Goal: Task Accomplishment & Management: Manage account settings

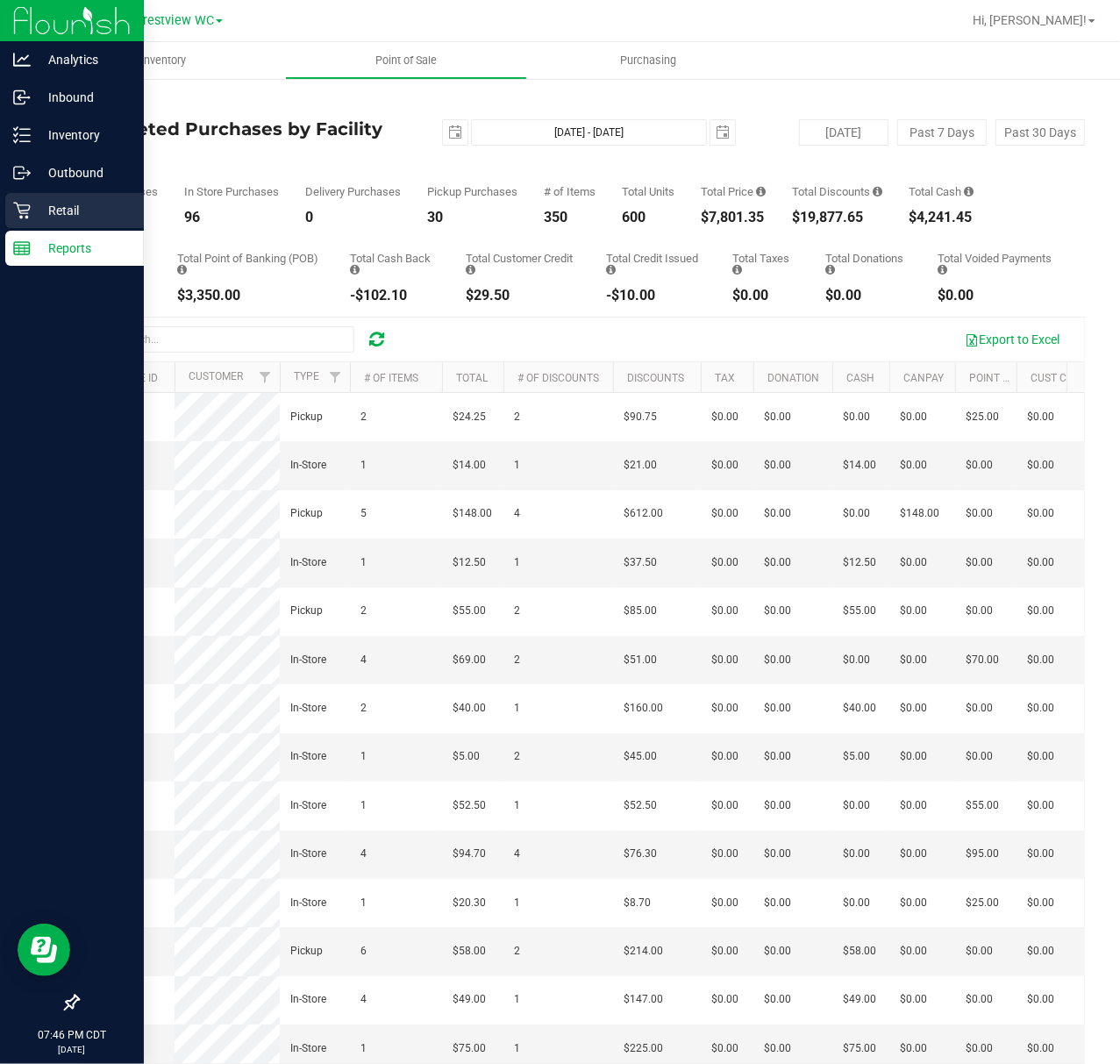
click at [33, 219] on p "Retail" at bounding box center [84, 210] width 106 height 21
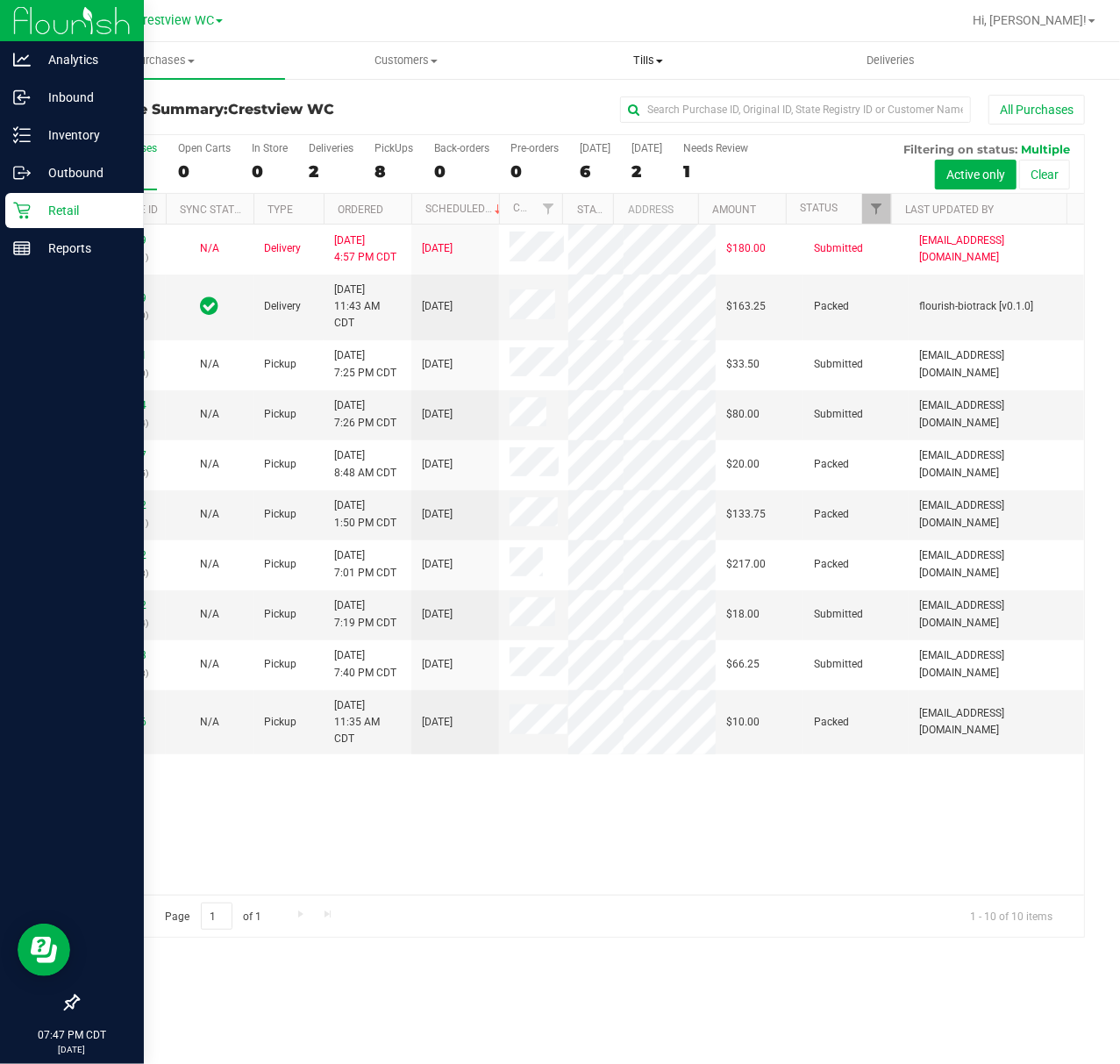
click at [658, 65] on span "Tills" at bounding box center [648, 61] width 241 height 16
click at [649, 108] on li "Manage tills" at bounding box center [649, 106] width 243 height 21
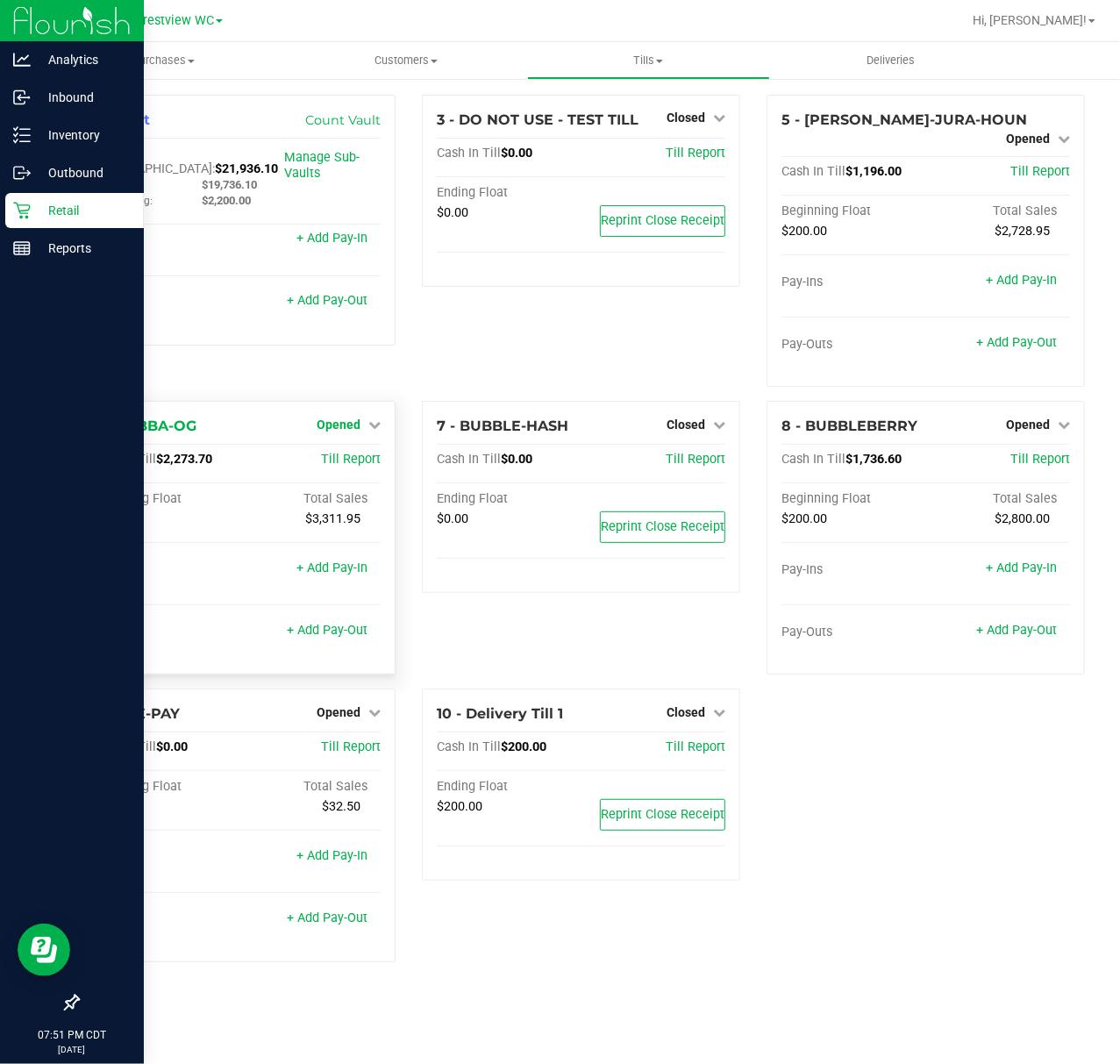
click at [349, 417] on span "Opened" at bounding box center [338, 424] width 44 height 14
click at [351, 454] on link "Close Till" at bounding box center [341, 461] width 48 height 14
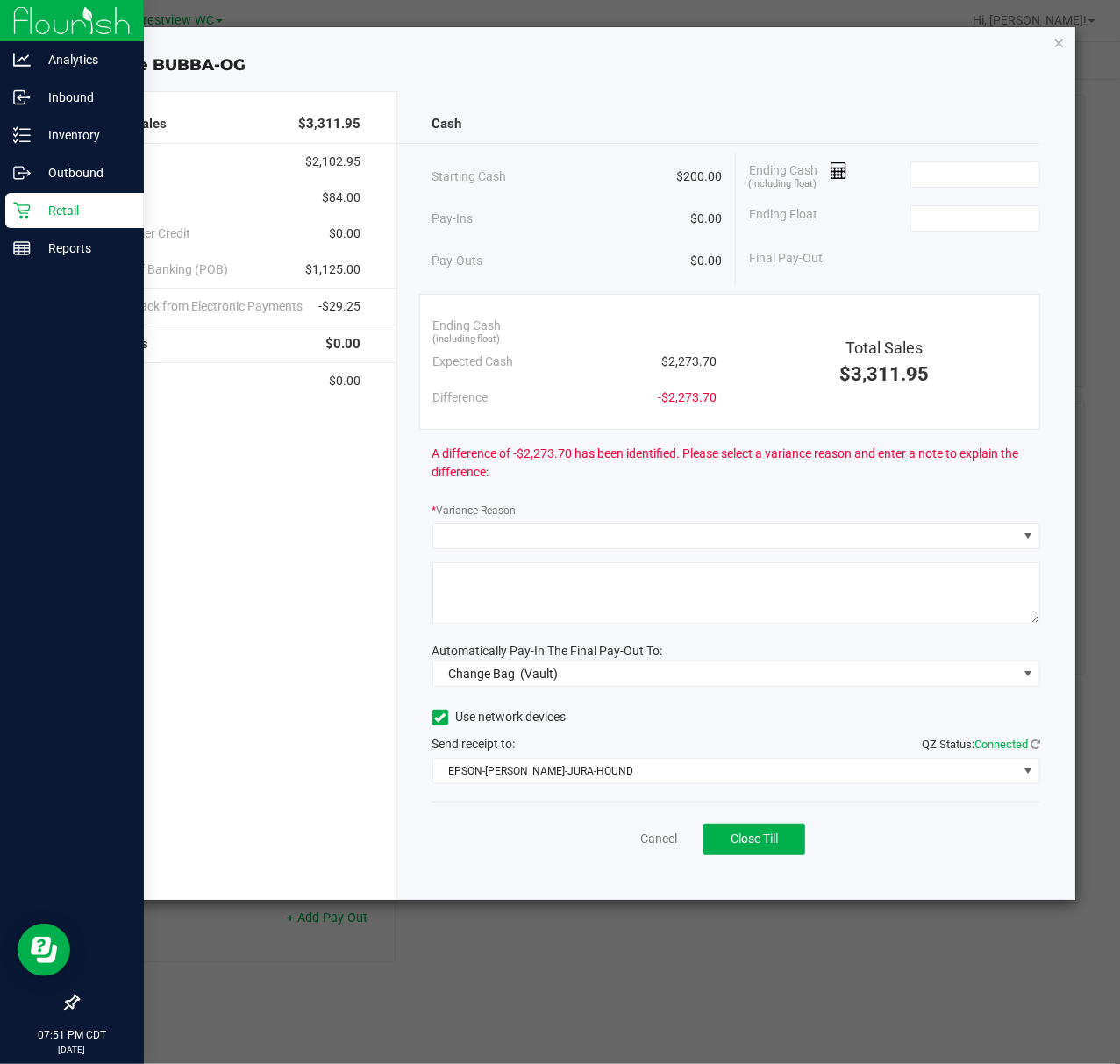
drag, startPoint x: 979, startPoint y: 154, endPoint x: 988, endPoint y: 166, distance: 15.0
click at [984, 159] on div "Ending Cash (including float)" at bounding box center [894, 174] width 292 height 44
click at [988, 166] on input at bounding box center [976, 174] width 129 height 25
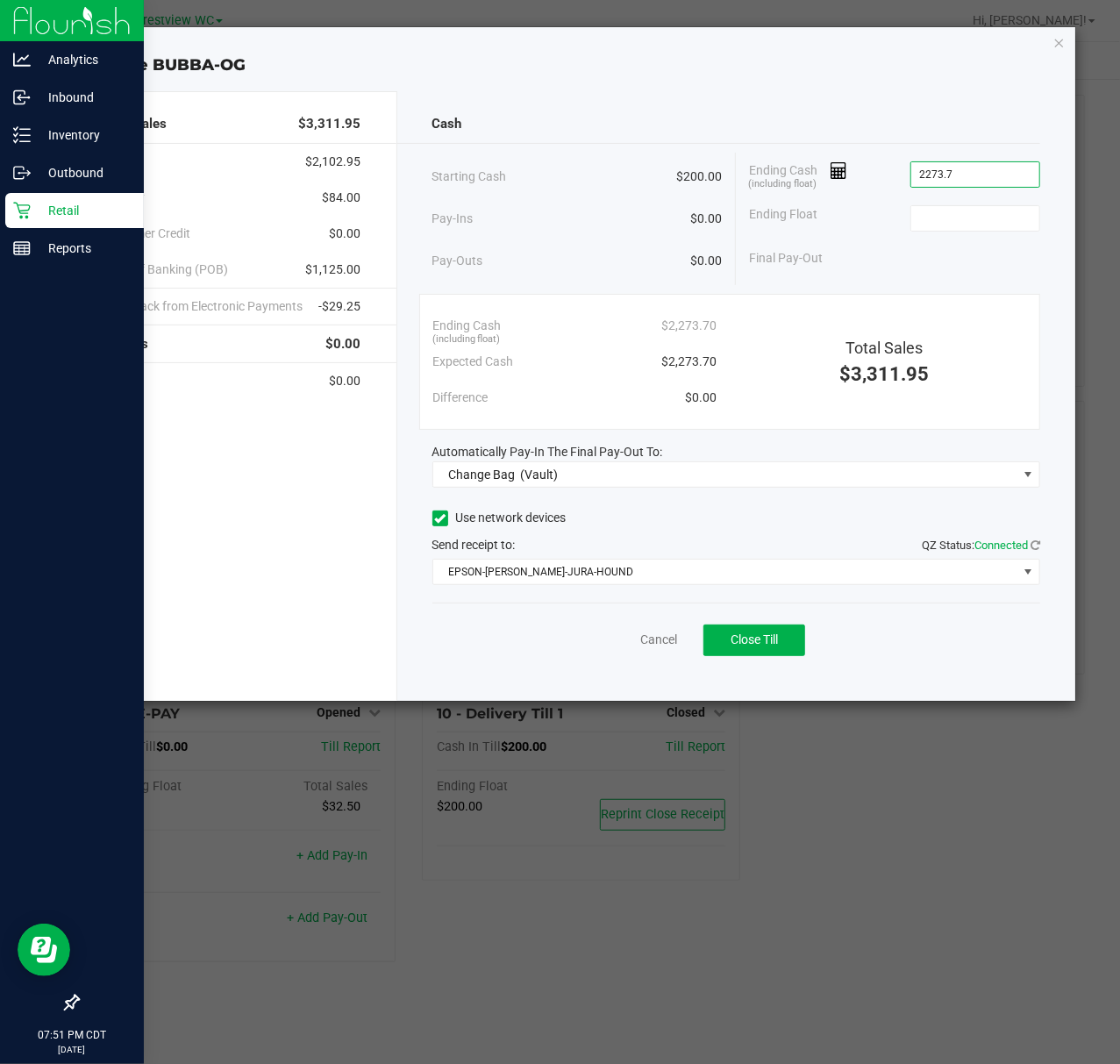
type input "$2,273.70"
type input "$200.00"
click at [902, 461] on div "Automatically Pay-In The Final Pay-Out To:" at bounding box center [737, 452] width 609 height 19
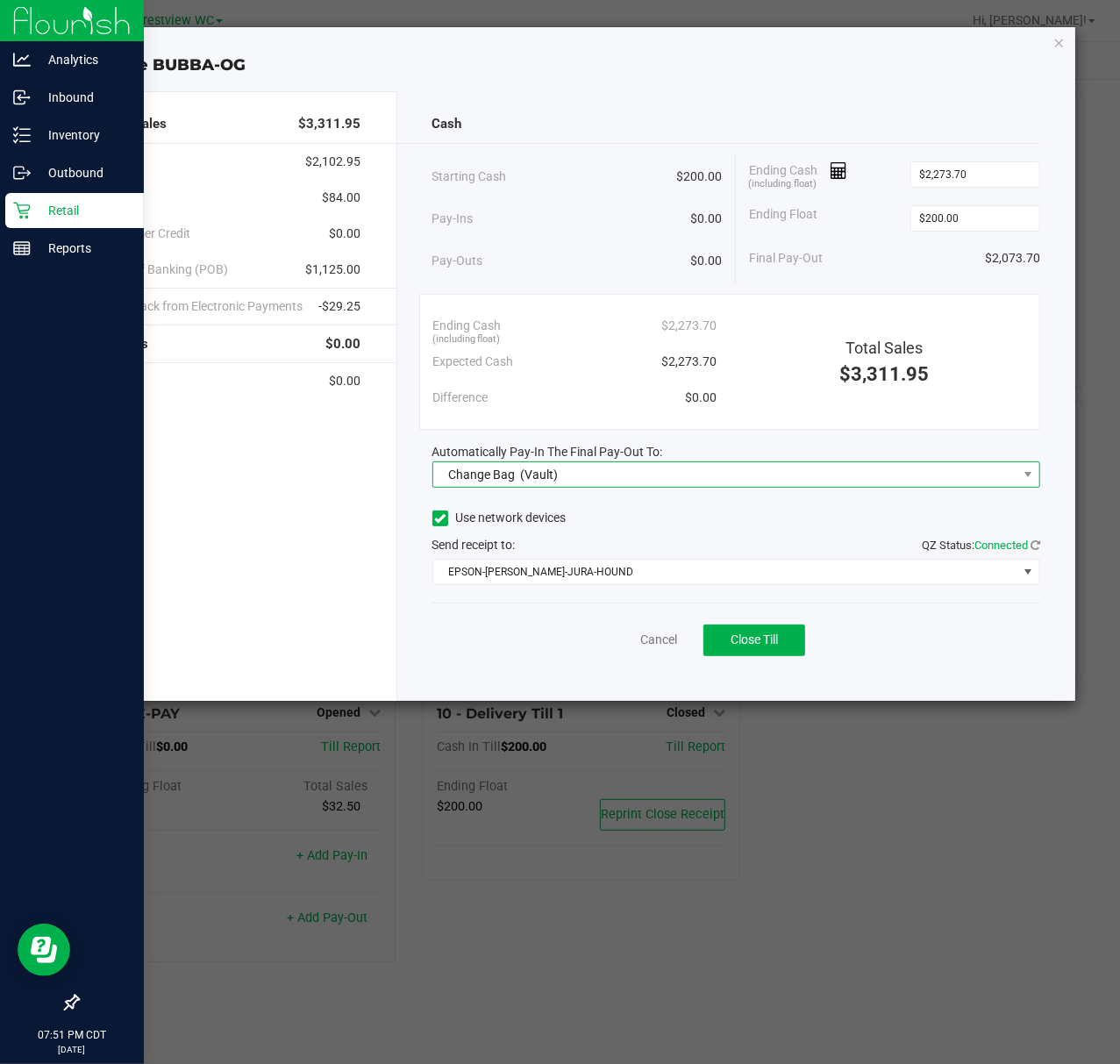
click at [889, 471] on span "Change Bag (Vault)" at bounding box center [726, 474] width 585 height 25
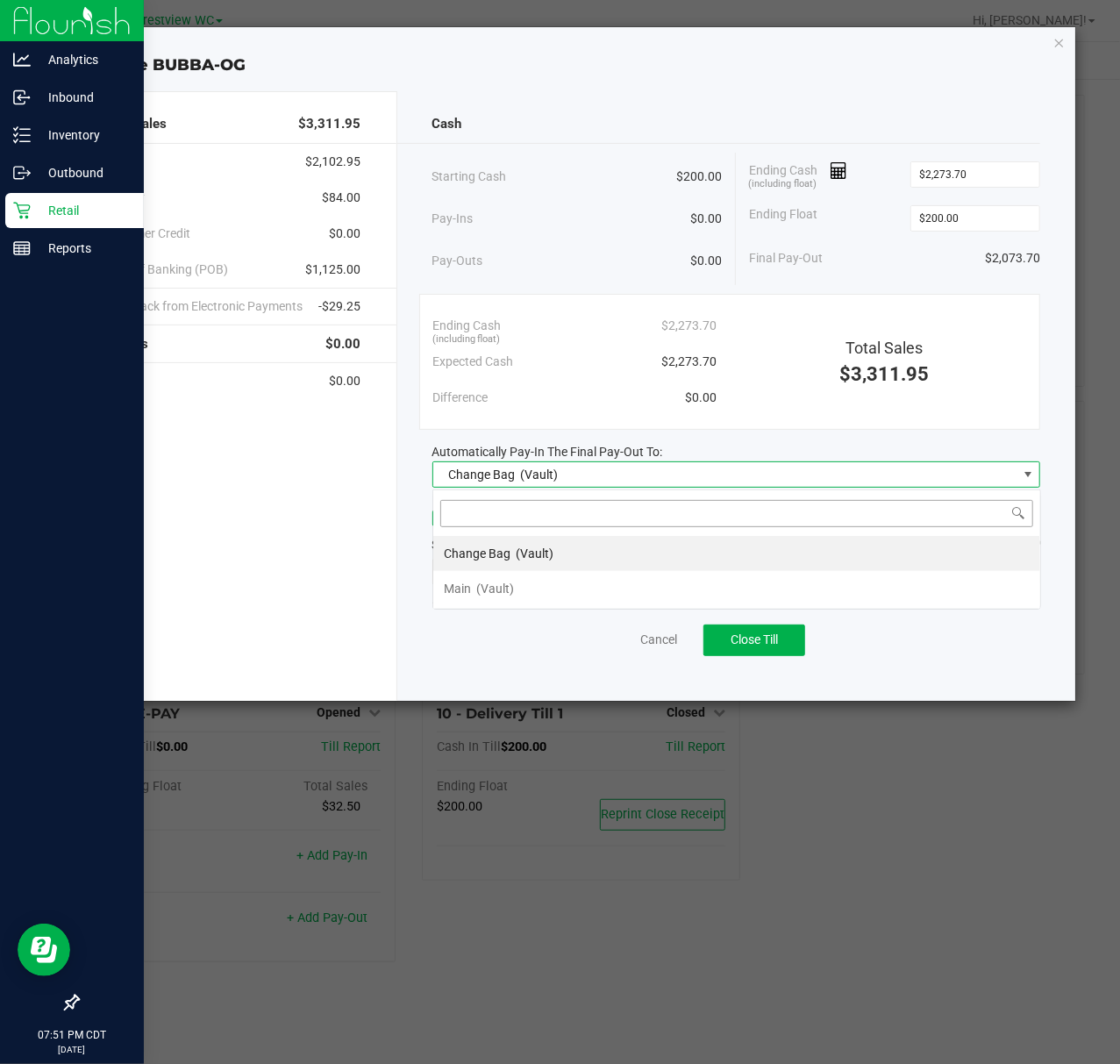
scroll to position [26, 608]
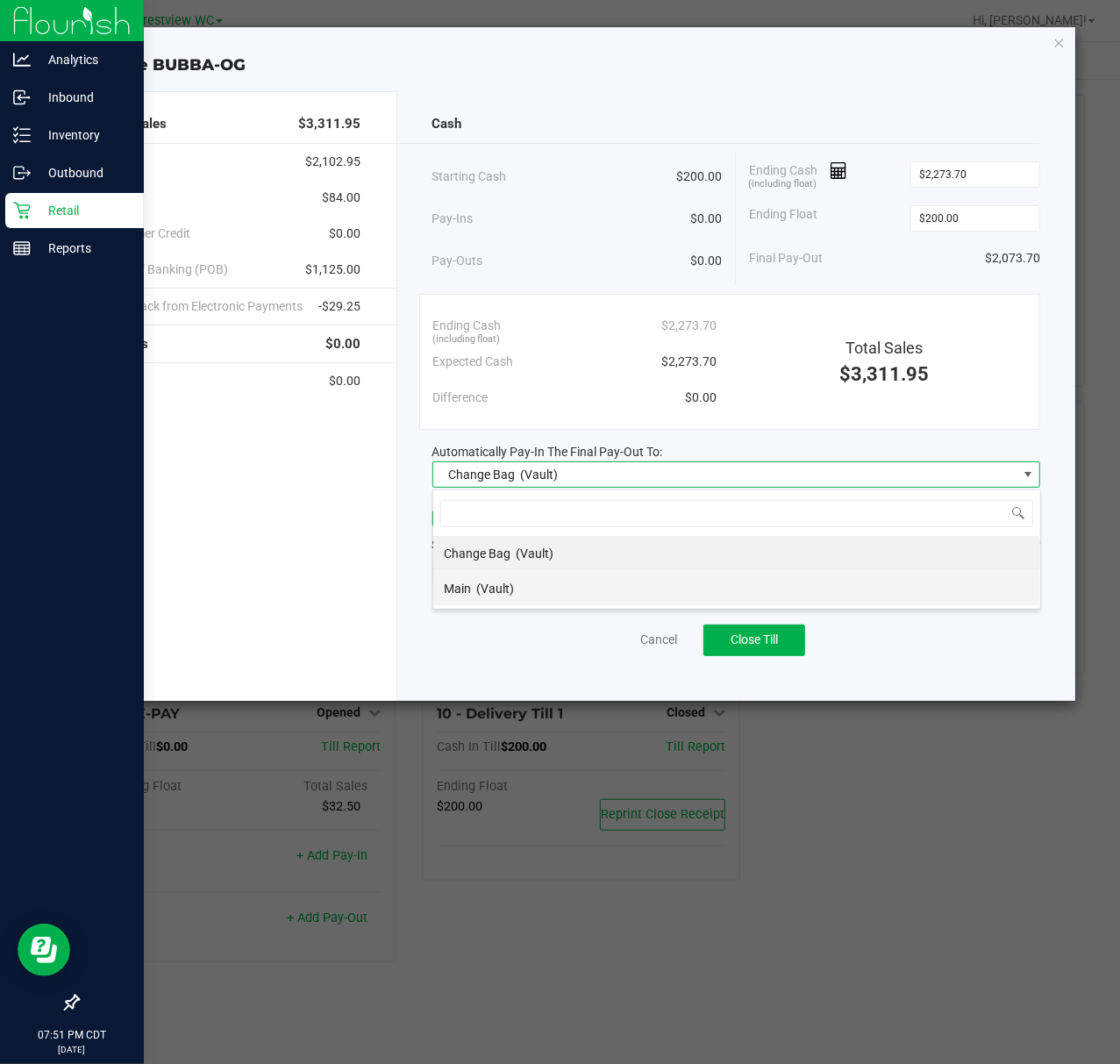
click at [712, 604] on li "Main (Vault)" at bounding box center [737, 588] width 607 height 35
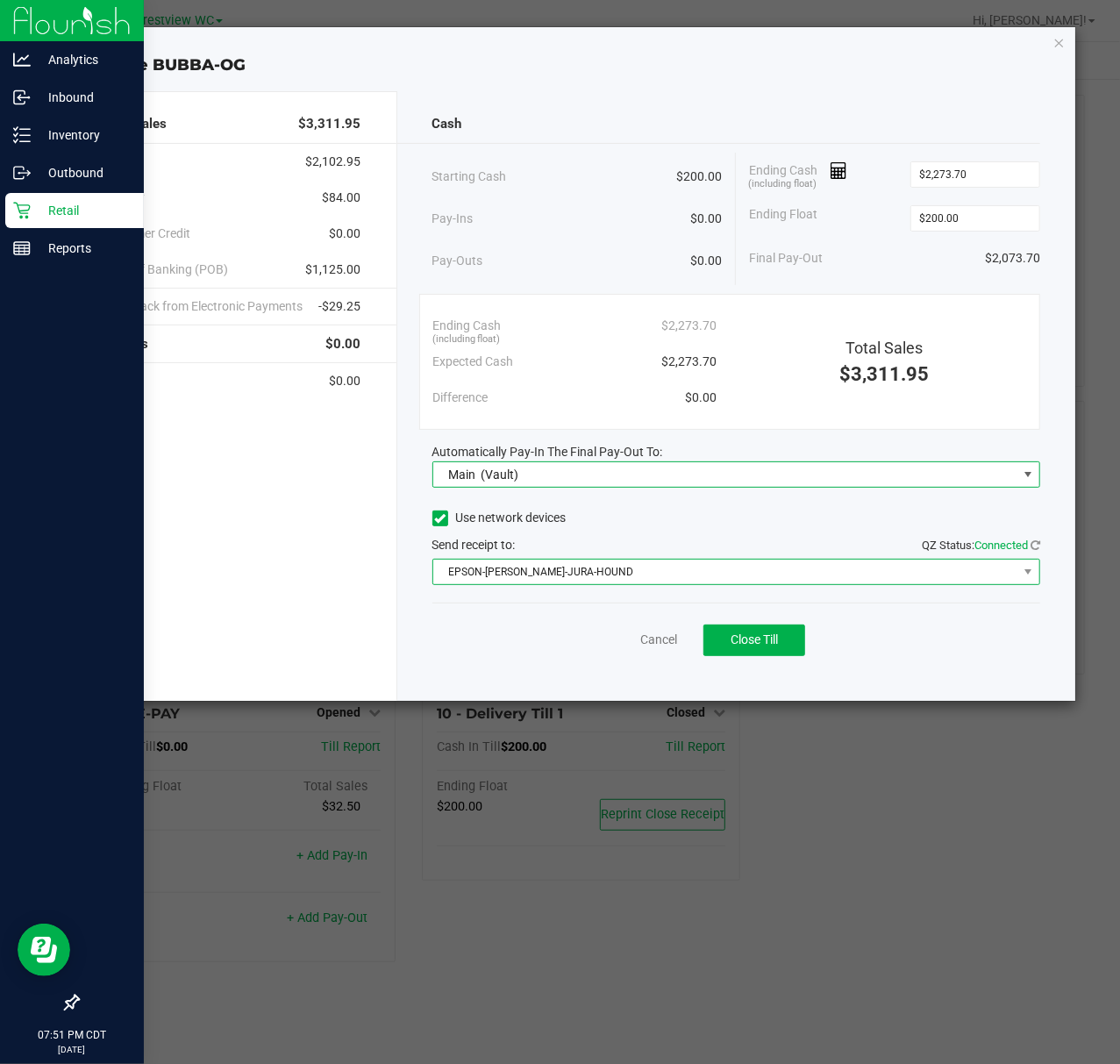
click at [671, 579] on span "EPSON-[PERSON_NAME]-JURA-HOUND" at bounding box center [726, 571] width 585 height 25
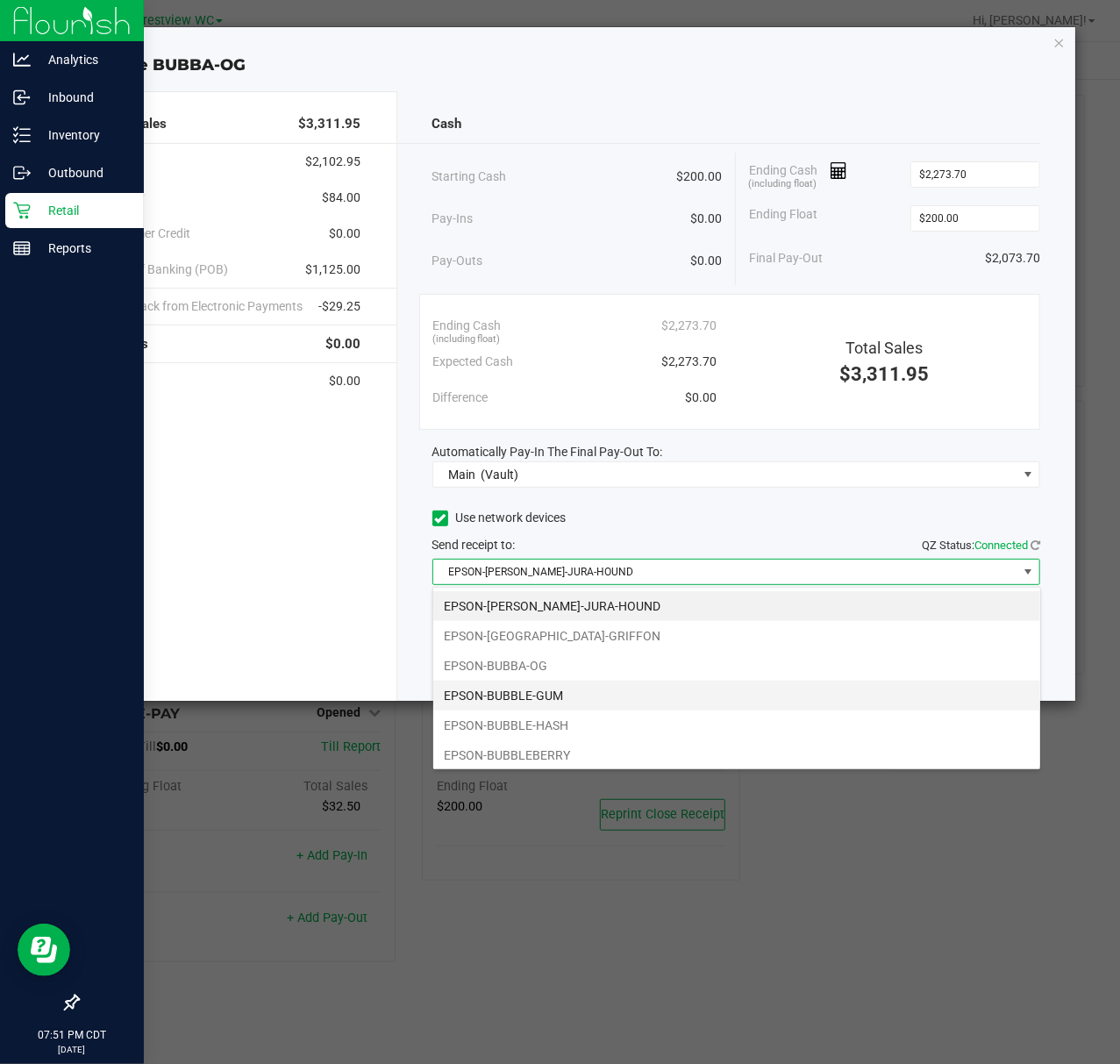
click at [561, 699] on li "EPSON-BUBBLE-GUM" at bounding box center [737, 696] width 607 height 30
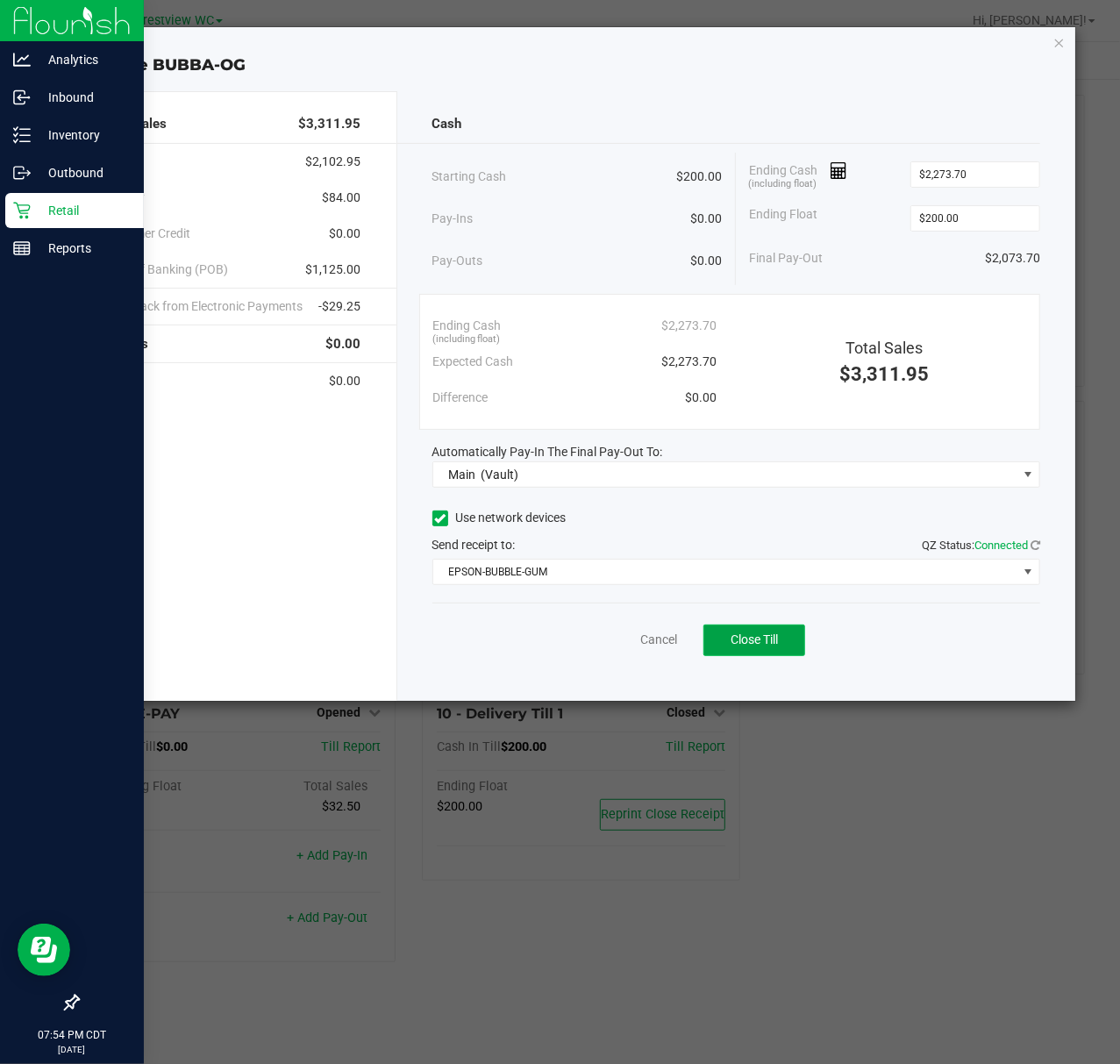
click at [783, 644] on button "Close Till" at bounding box center [755, 640] width 102 height 32
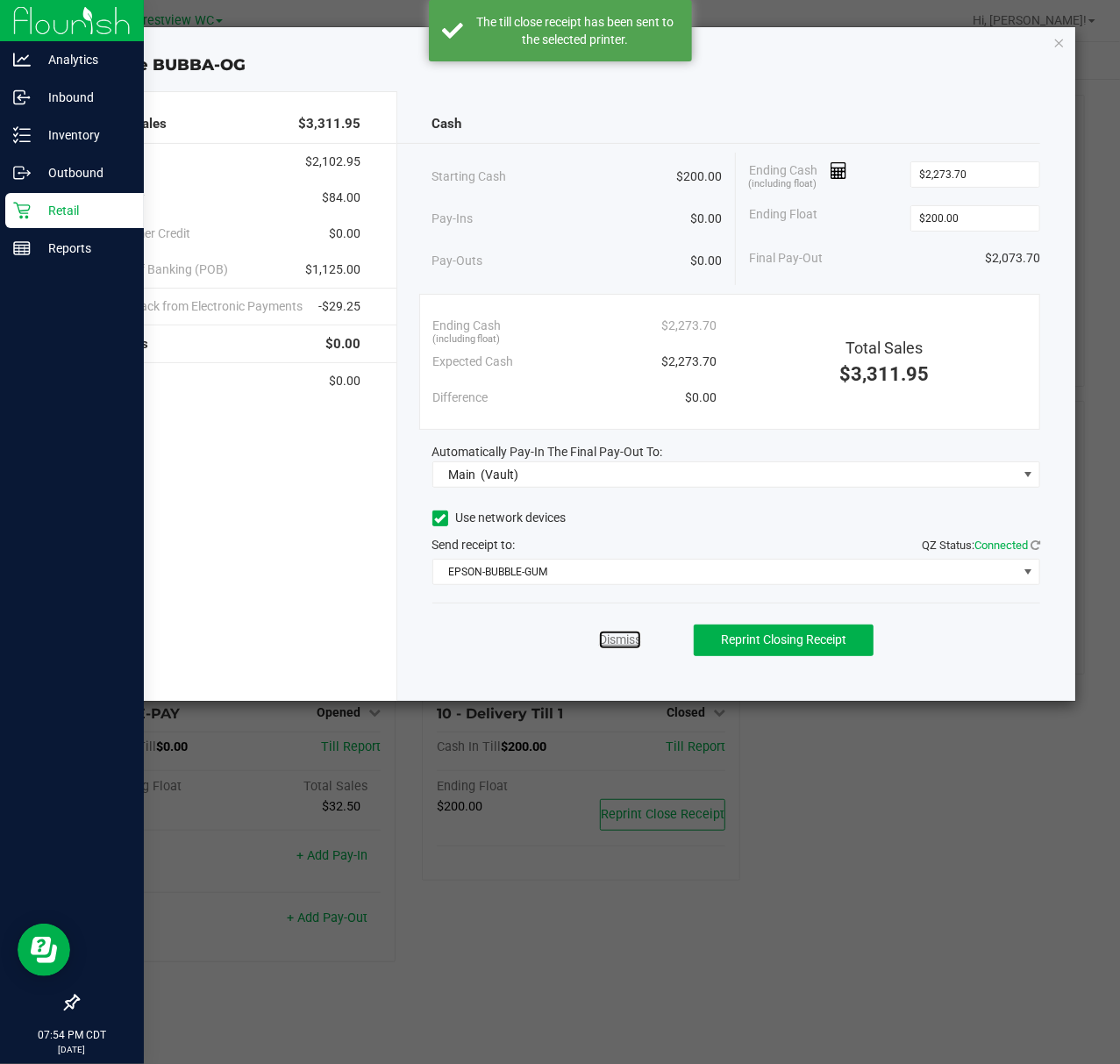
click at [633, 638] on link "Dismiss" at bounding box center [620, 640] width 42 height 19
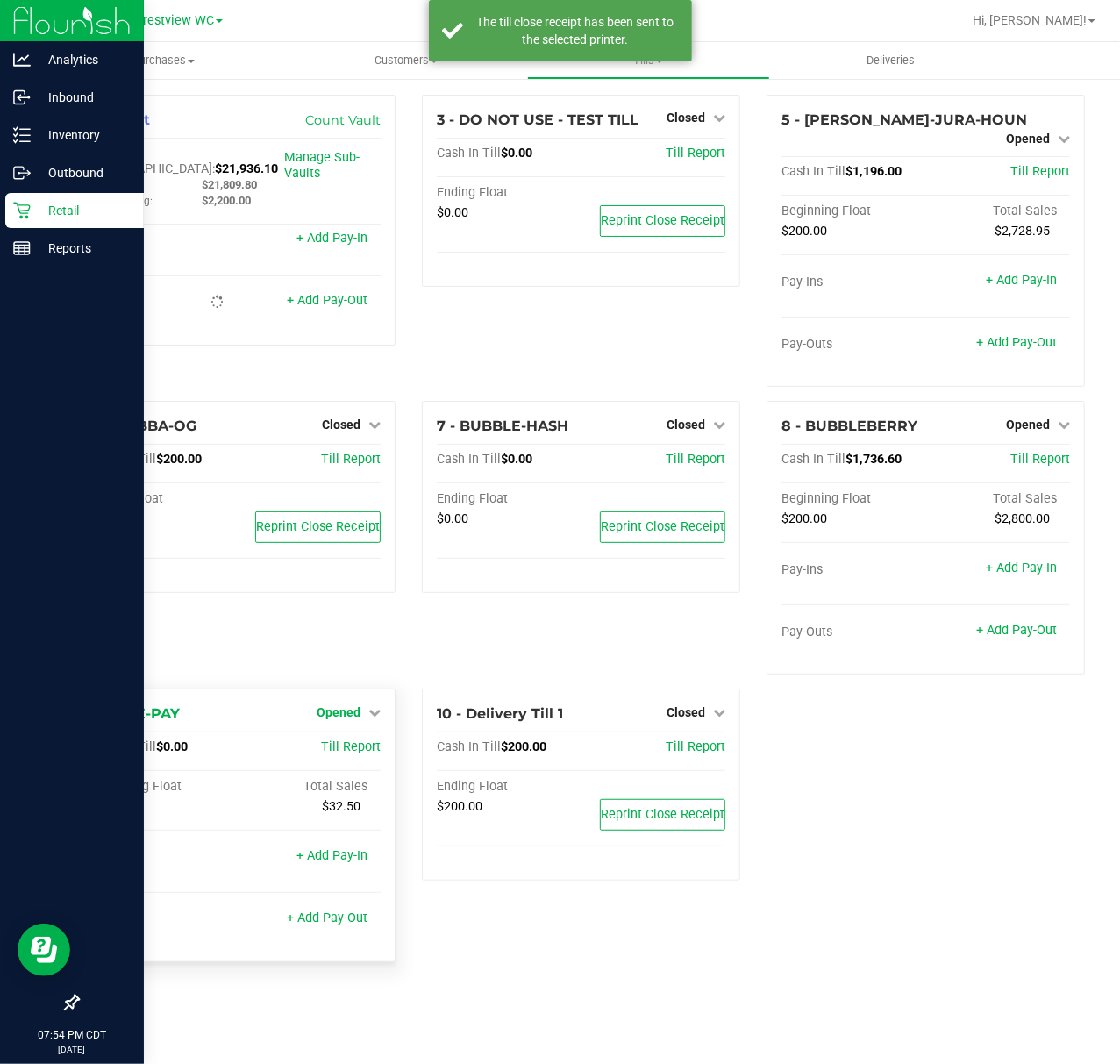
click at [334, 705] on span "Opened" at bounding box center [338, 712] width 44 height 14
click at [338, 742] on link "Close Till" at bounding box center [341, 748] width 48 height 14
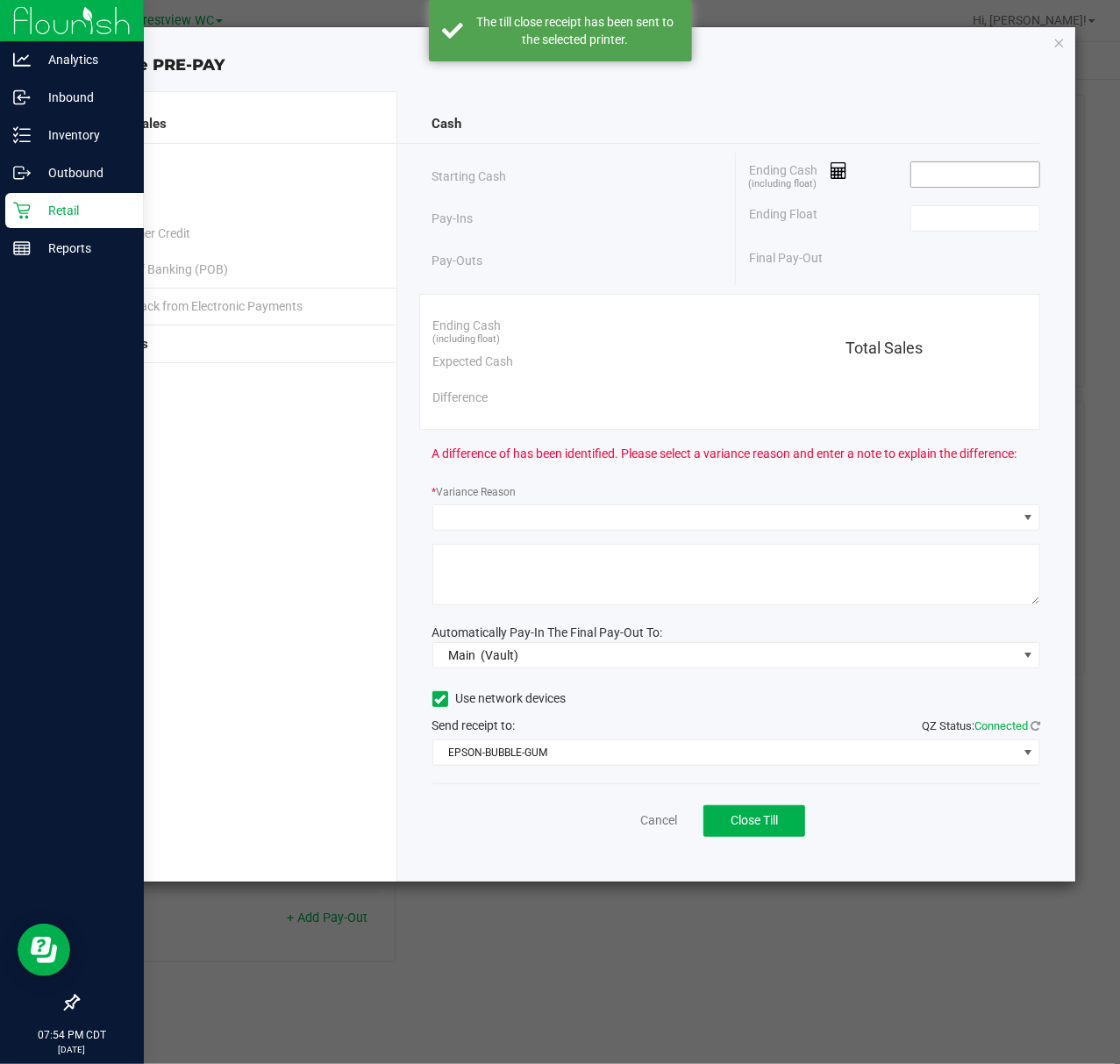
click at [994, 176] on input at bounding box center [976, 174] width 129 height 25
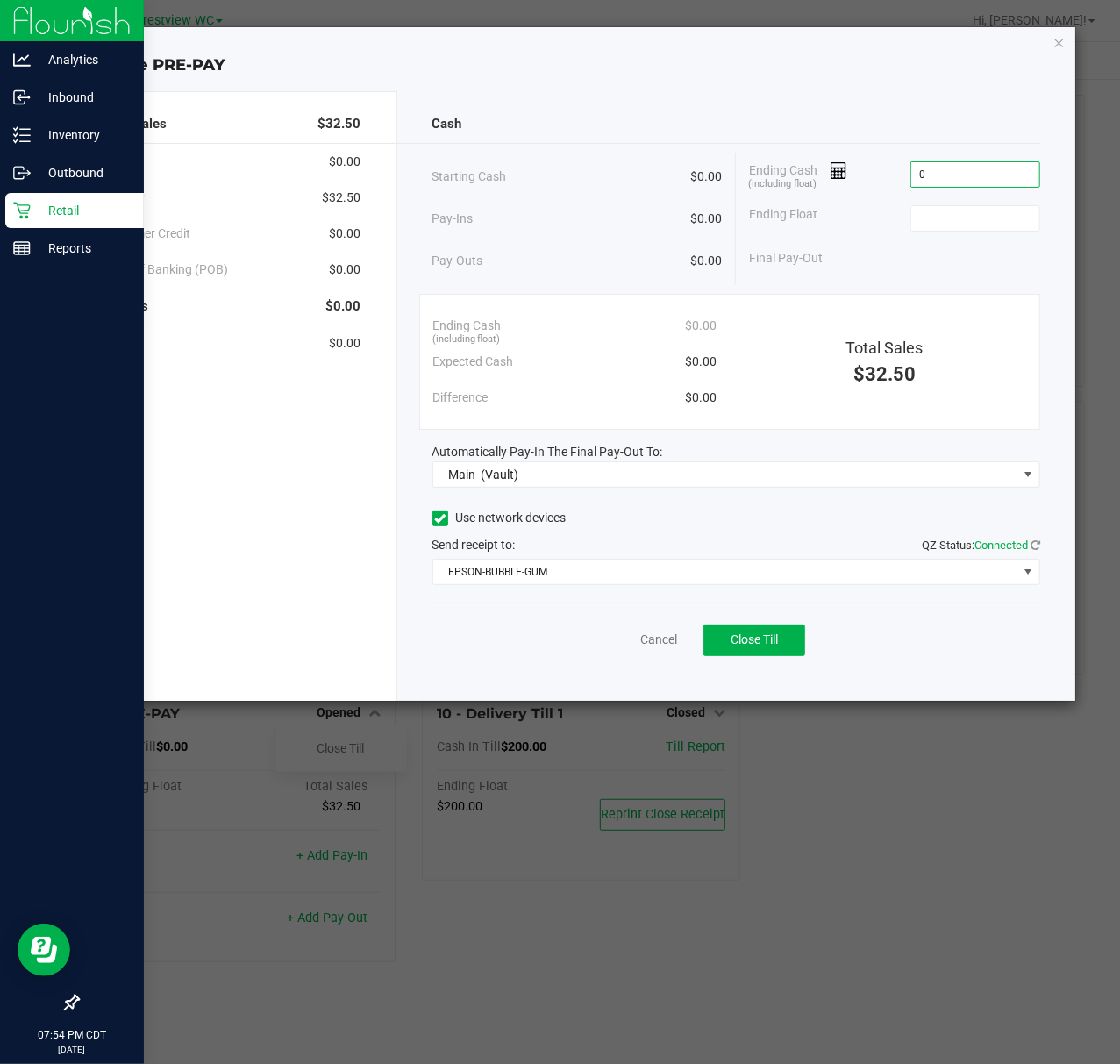
type input "$0.00"
click at [970, 203] on div "Ending Float" at bounding box center [894, 218] width 292 height 44
click at [971, 207] on input at bounding box center [976, 218] width 129 height 25
type input "$0.00"
click at [885, 316] on div "Total Sales $32.50" at bounding box center [884, 347] width 310 height 81
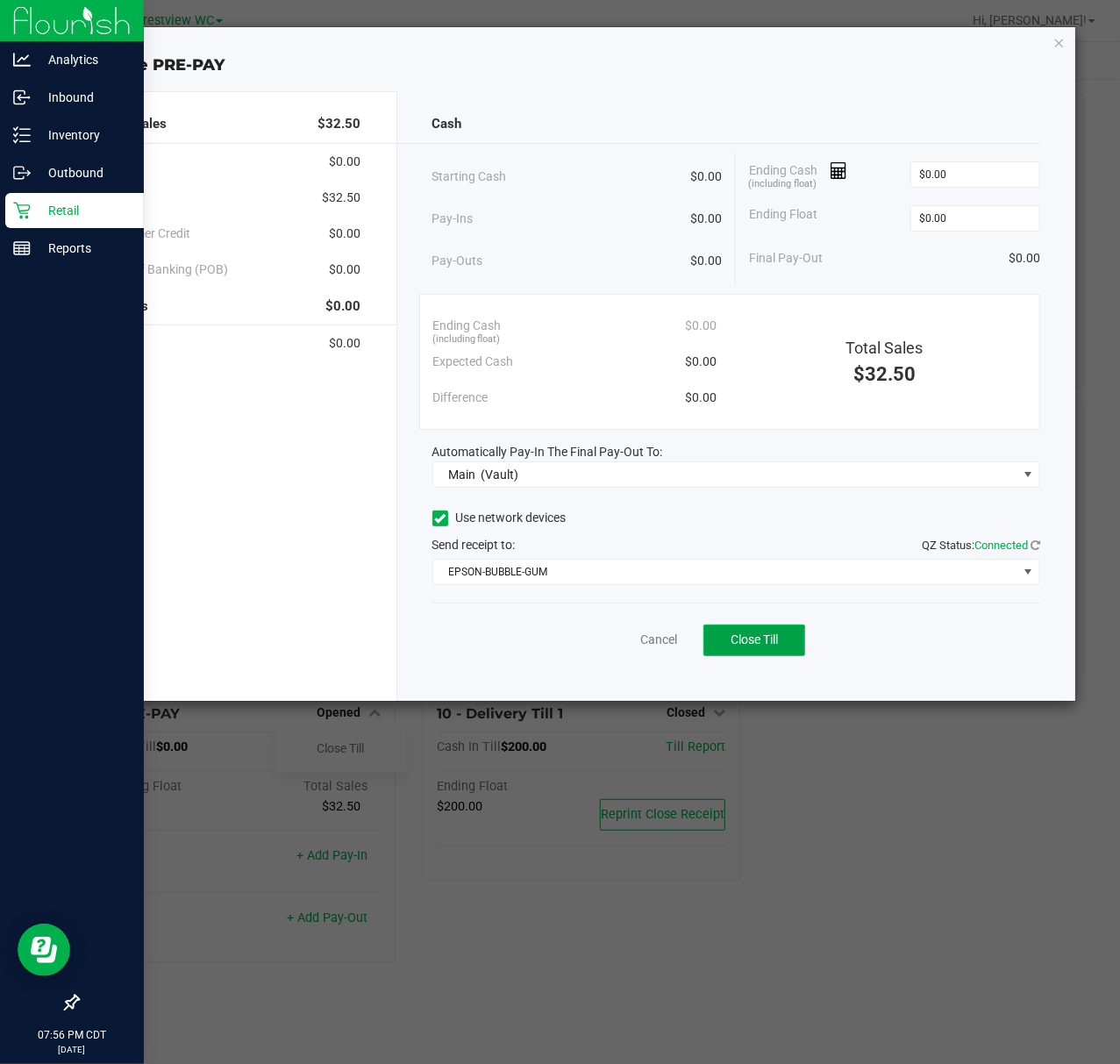
click at [713, 653] on button "Close Till" at bounding box center [755, 640] width 102 height 32
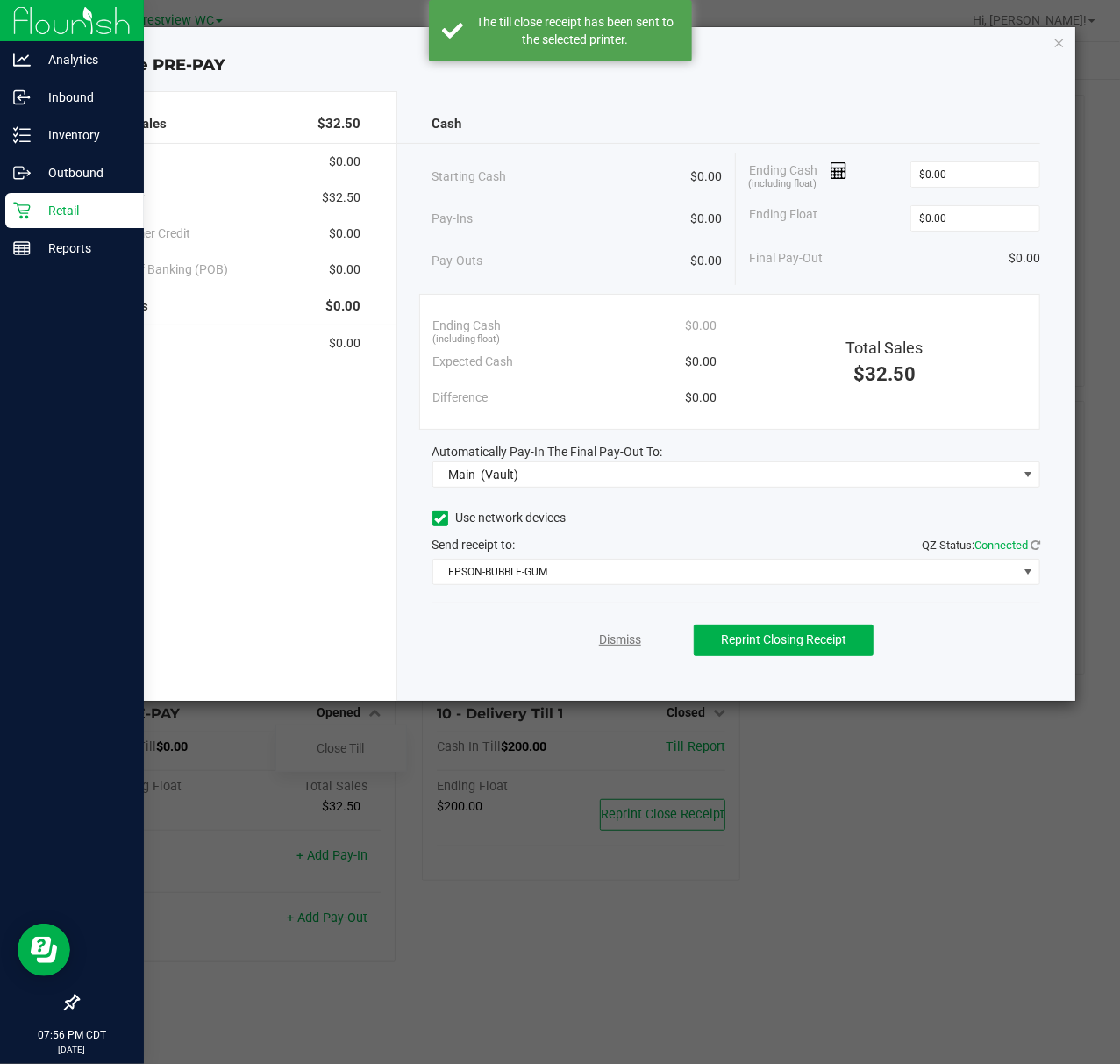
click at [614, 642] on link "Dismiss" at bounding box center [620, 640] width 42 height 19
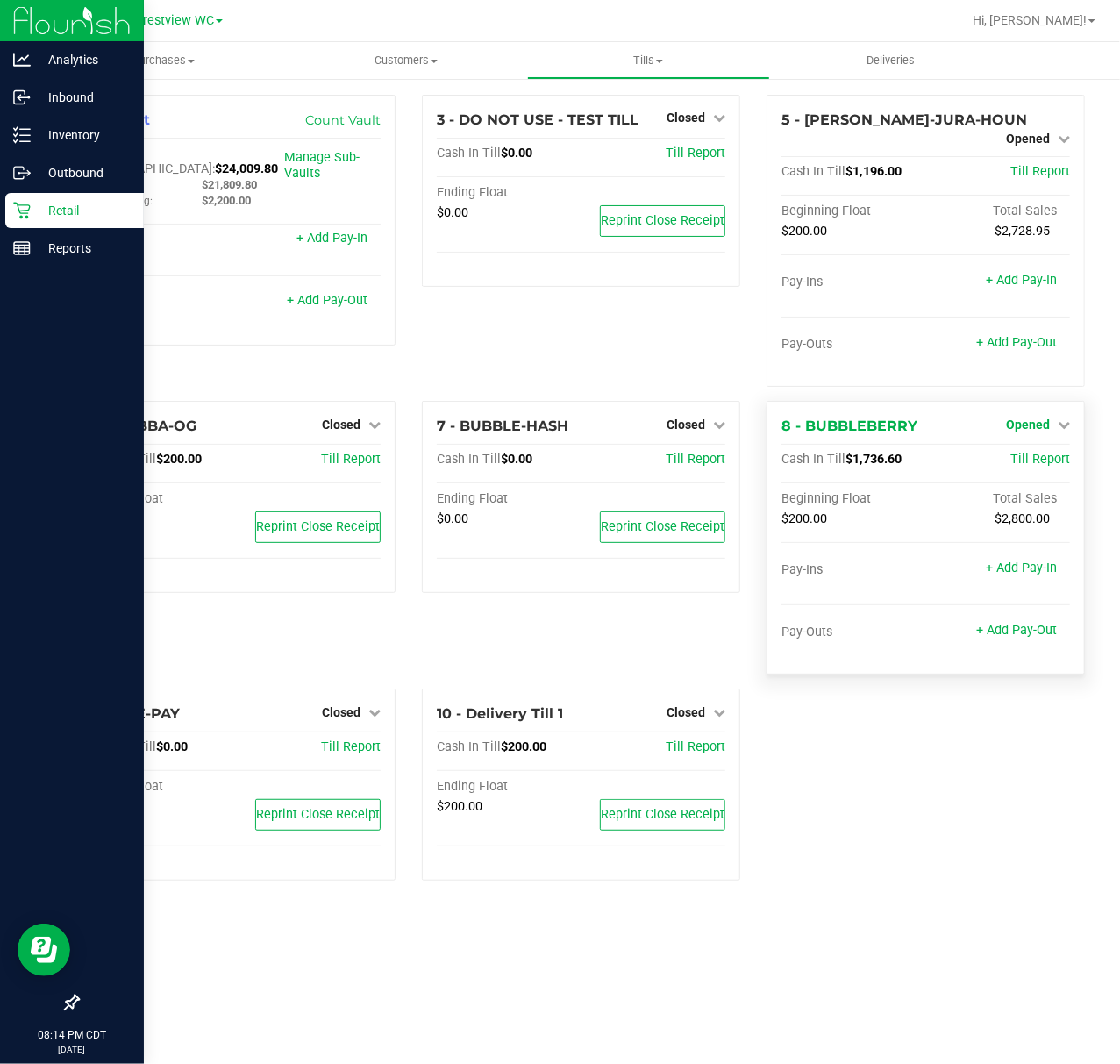
click at [1031, 417] on span "Opened" at bounding box center [1028, 424] width 44 height 14
click at [1042, 454] on link "Close Till" at bounding box center [1031, 461] width 48 height 14
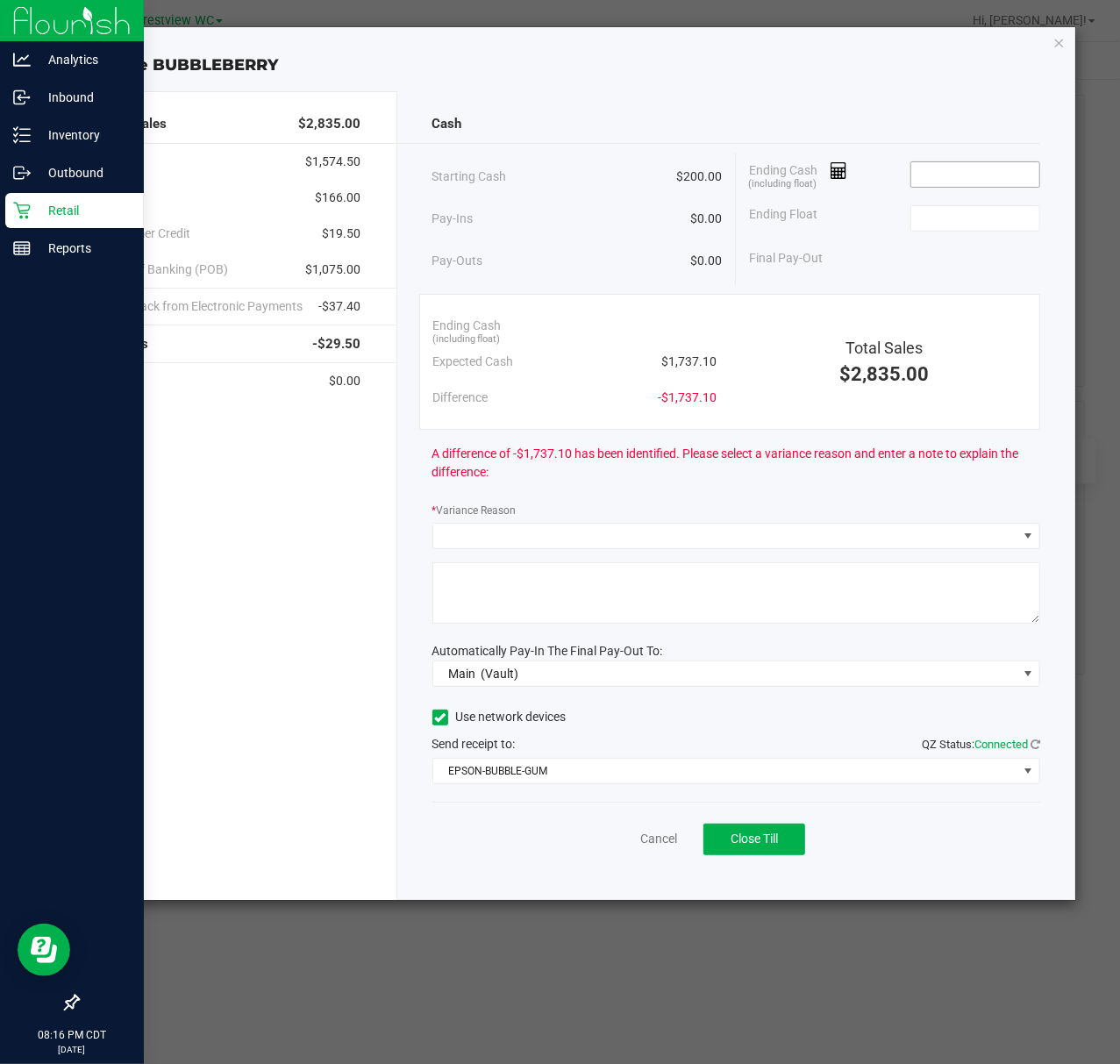
click at [956, 166] on input at bounding box center [976, 174] width 129 height 25
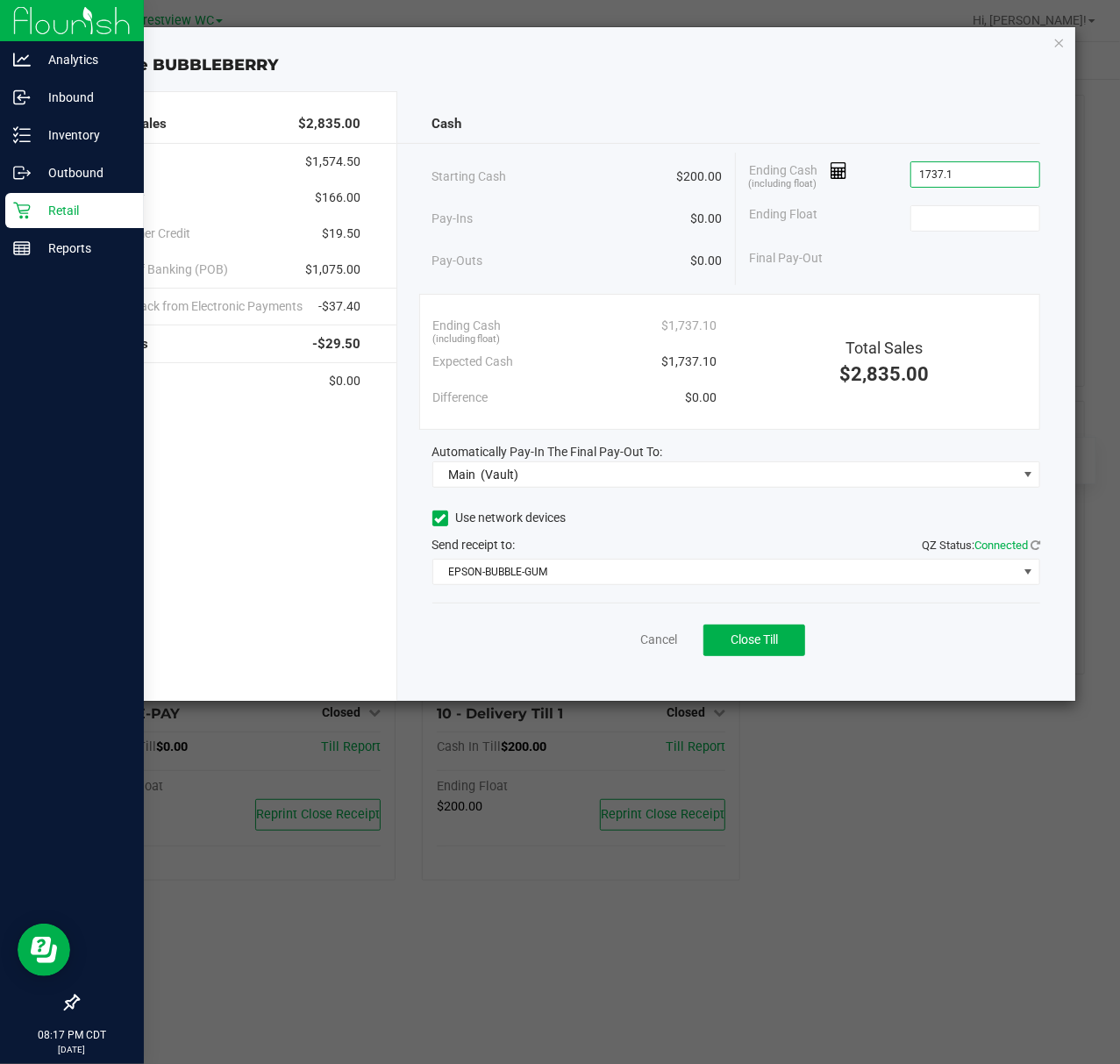
type input "$1,737.10"
type input "$200.00"
drag, startPoint x: 796, startPoint y: 646, endPoint x: 1044, endPoint y: 691, distance: 252.0
click at [797, 647] on button "Close Till" at bounding box center [755, 640] width 102 height 32
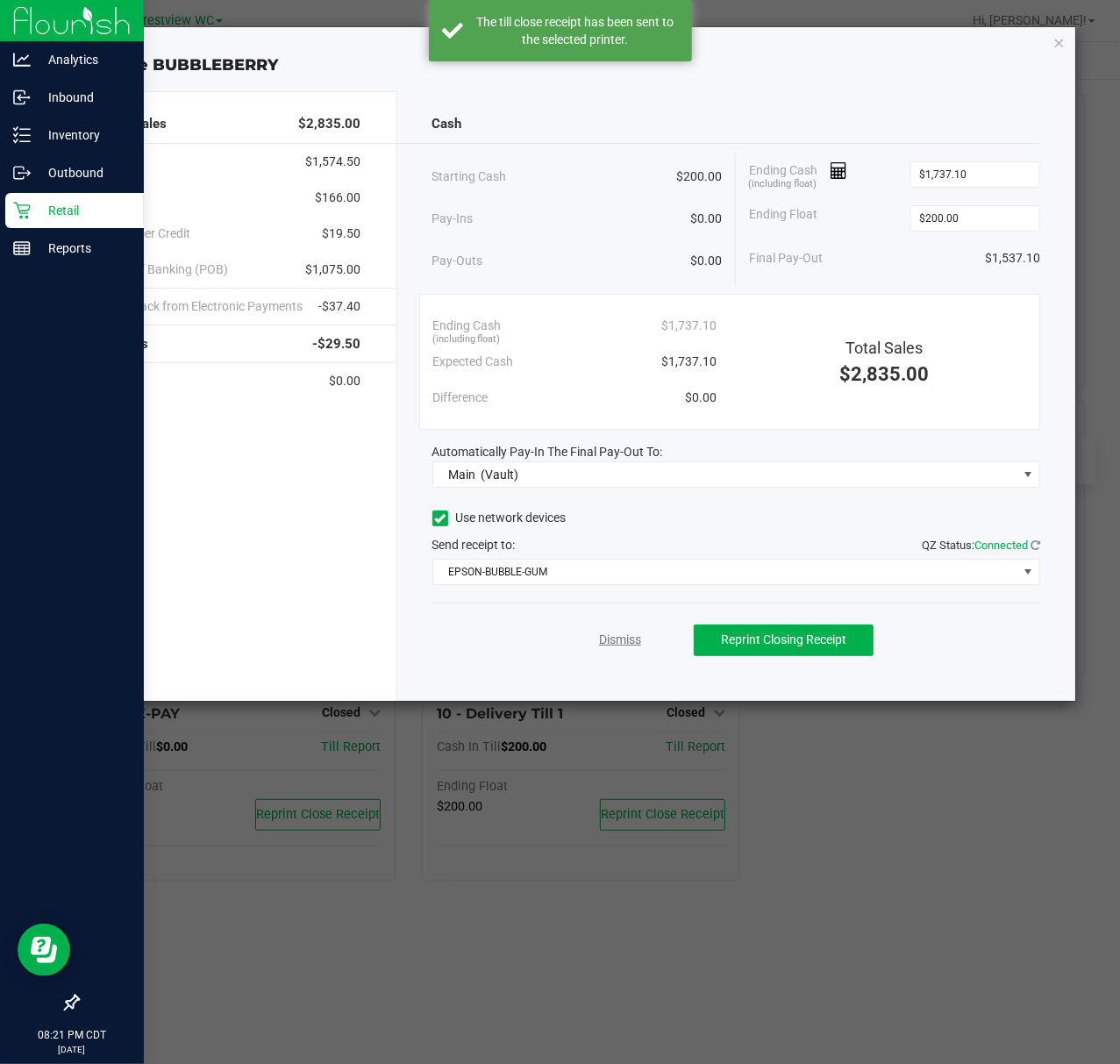
click at [642, 647] on div "Dismiss Reprint Closing Receipt" at bounding box center [737, 636] width 609 height 68
click at [638, 647] on link "Dismiss" at bounding box center [620, 640] width 42 height 19
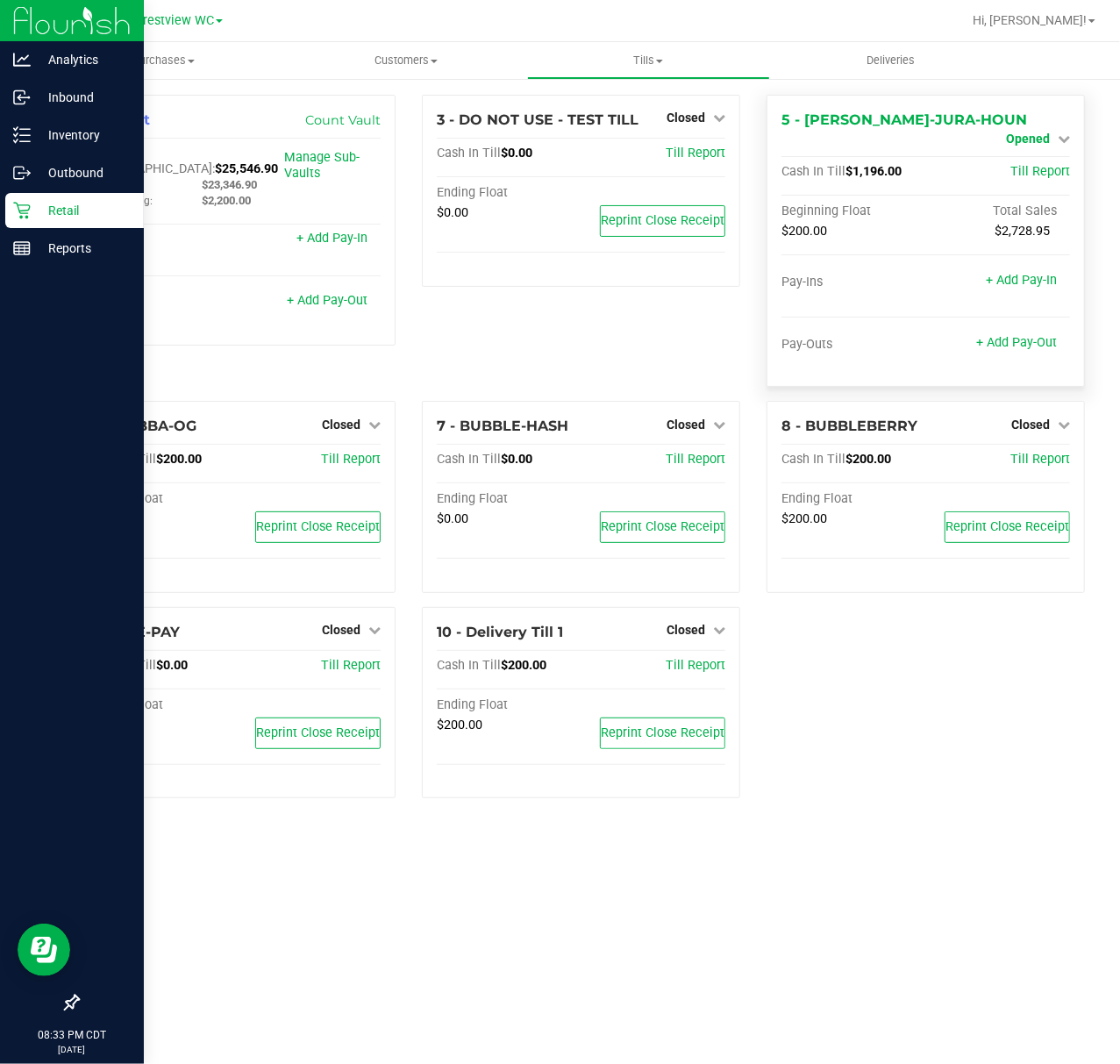
click at [1039, 131] on span "Opened" at bounding box center [1028, 138] width 44 height 14
click at [1028, 154] on link "Close Till" at bounding box center [1031, 154] width 48 height 14
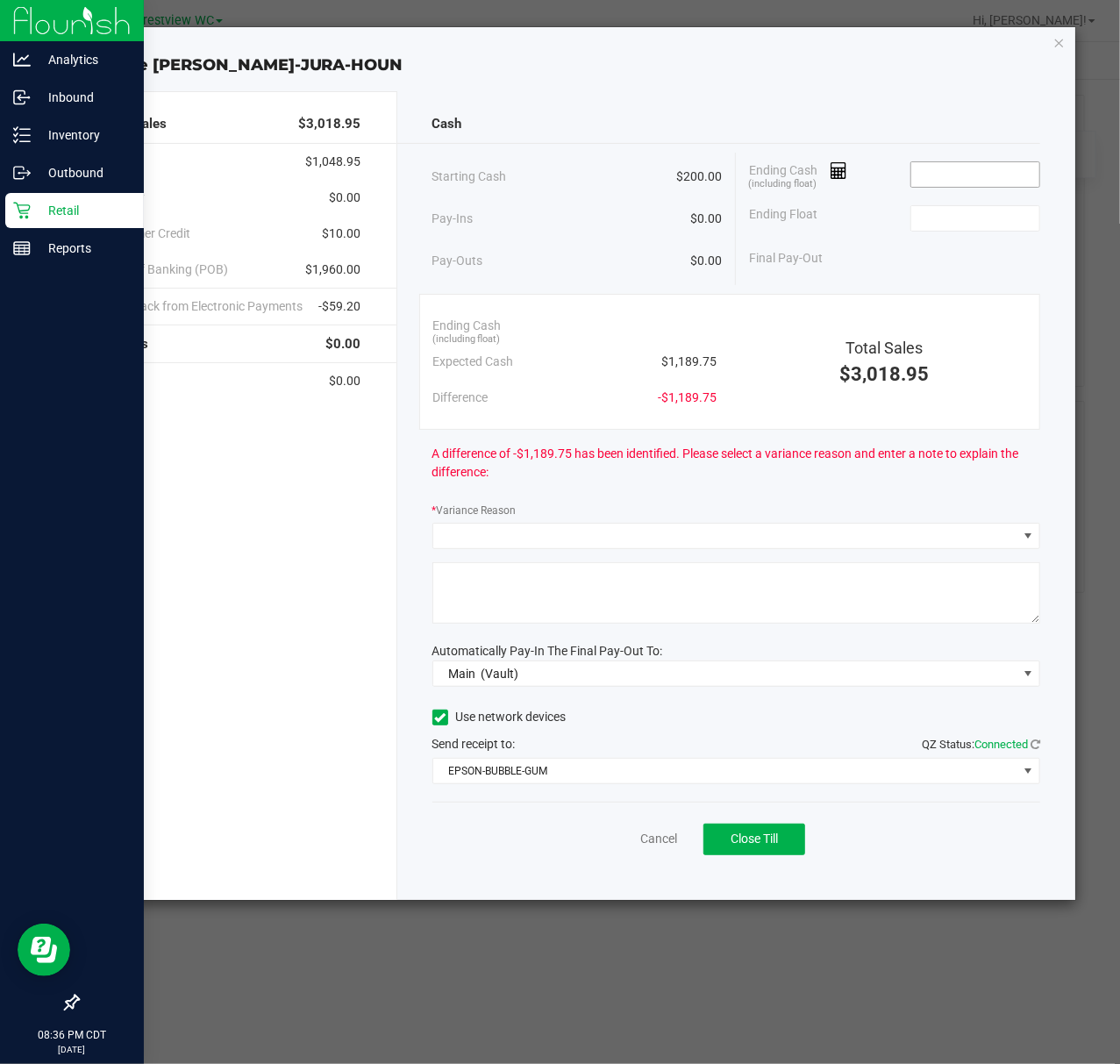
click at [979, 175] on input at bounding box center [976, 174] width 129 height 25
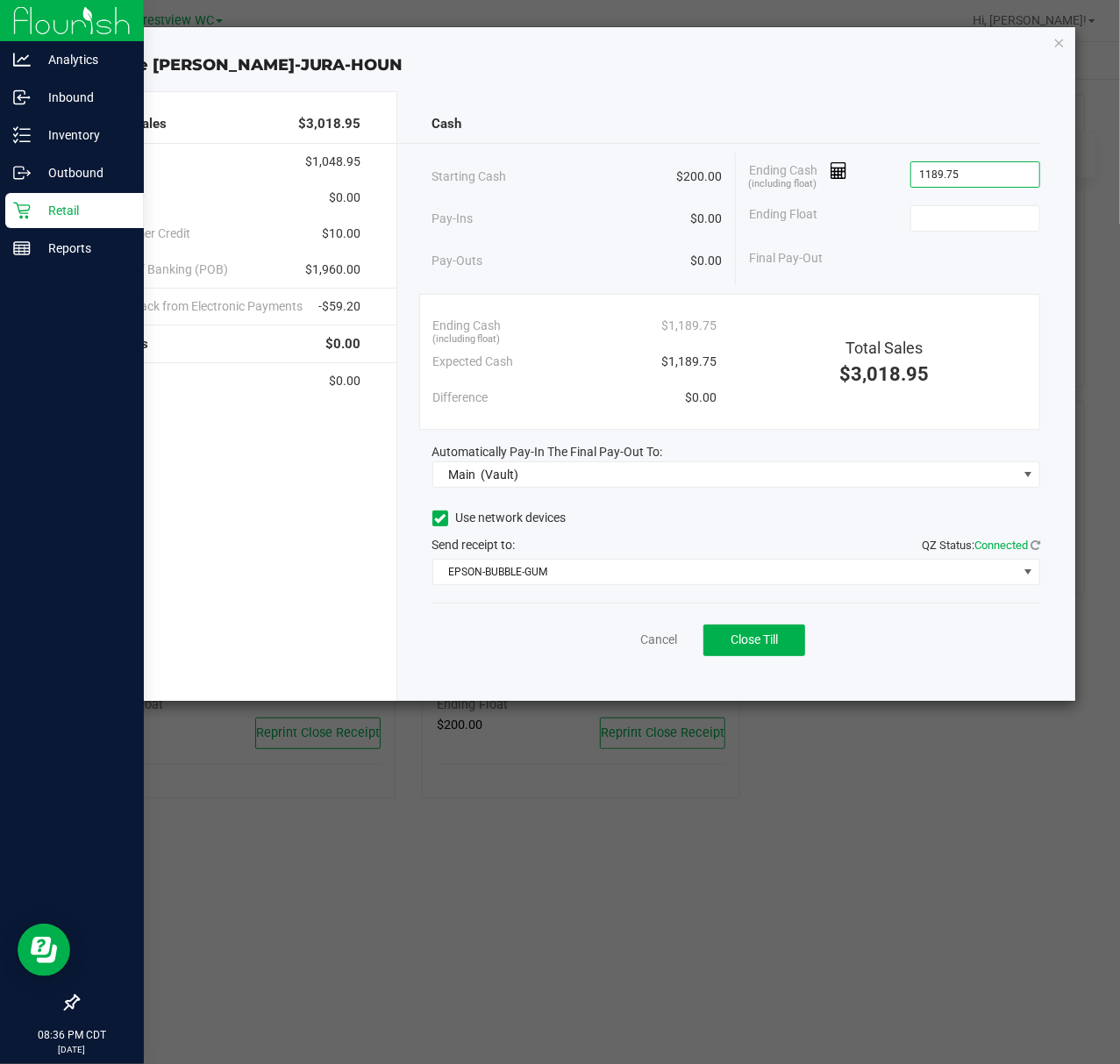
type input "$1,189.75"
click at [1000, 239] on div "Ending Float" at bounding box center [894, 218] width 292 height 44
click at [1000, 229] on input at bounding box center [976, 218] width 129 height 25
type input "$200.00"
click at [986, 255] on div "Final Pay-Out $989.75" at bounding box center [894, 258] width 292 height 36
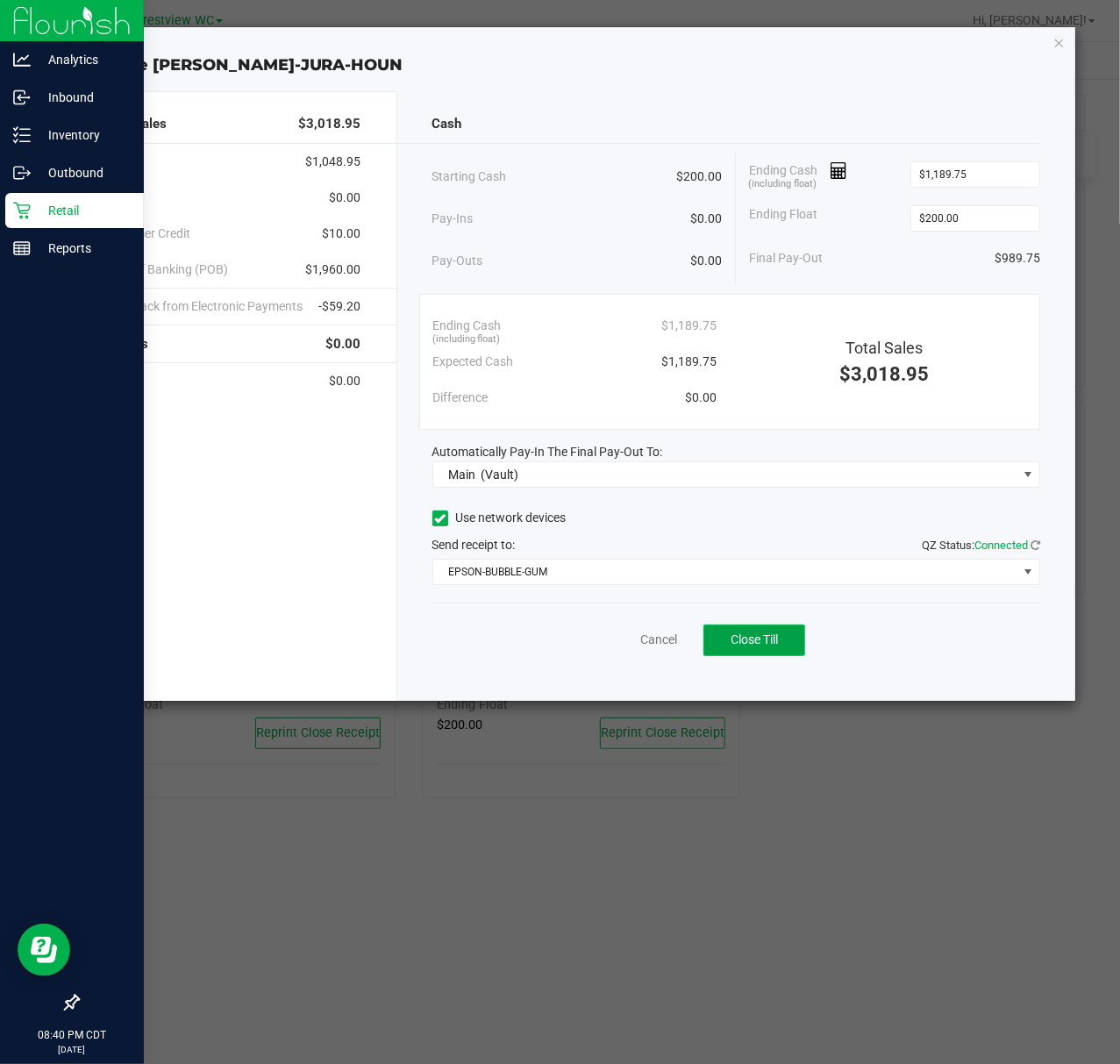
click at [757, 640] on span "Close Till" at bounding box center [755, 639] width 48 height 14
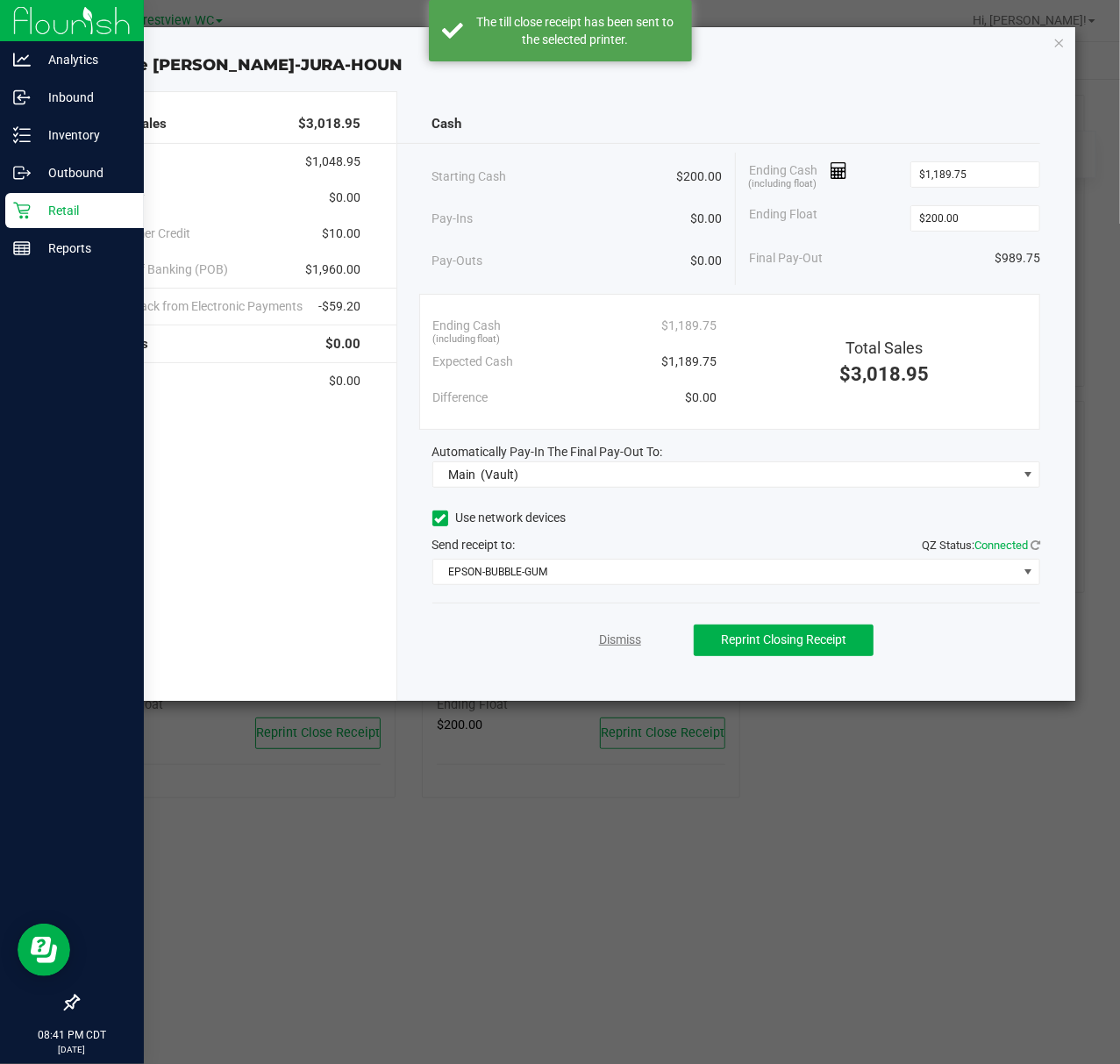
click at [621, 646] on link "Dismiss" at bounding box center [620, 640] width 42 height 19
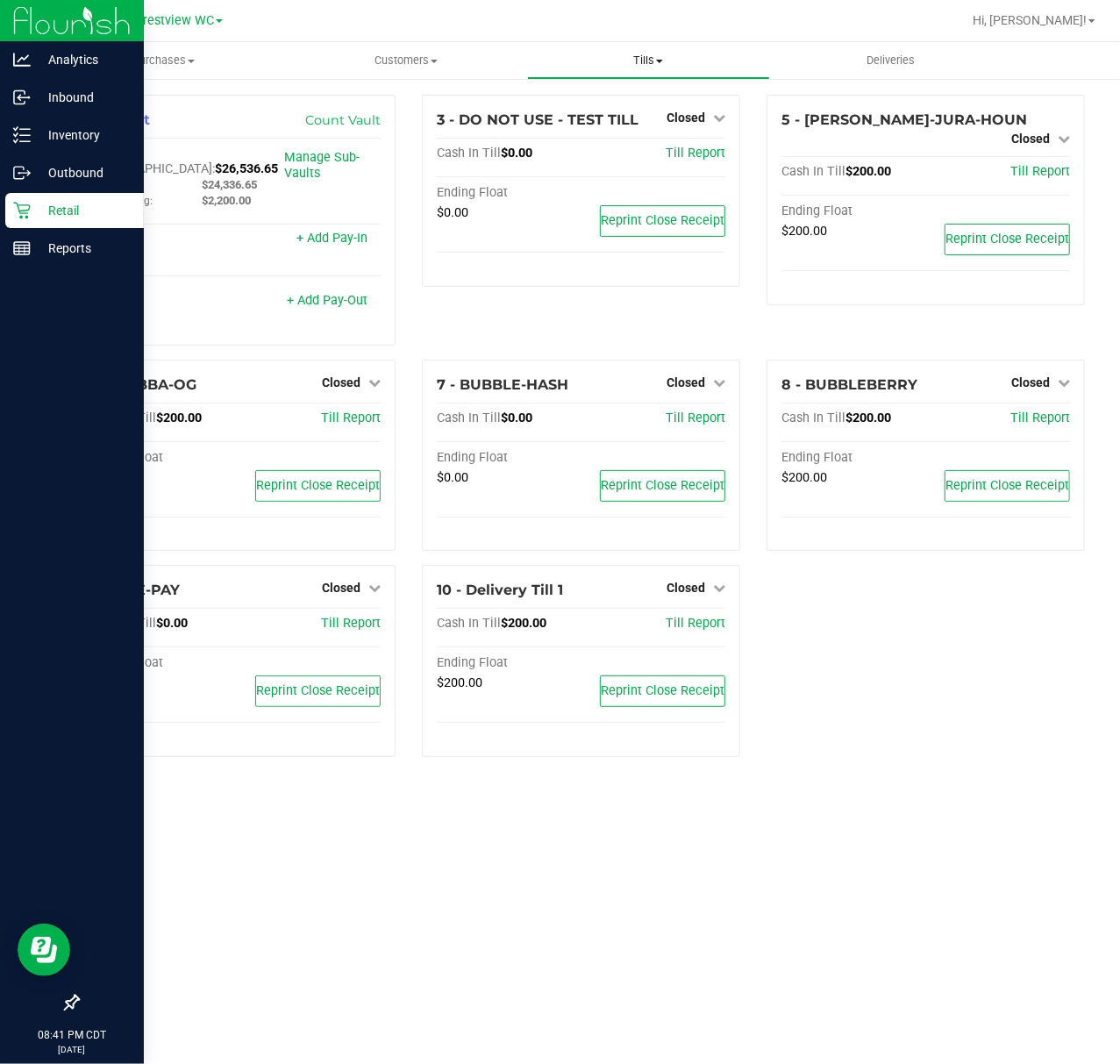
click at [653, 49] on uib-tab-heading "Tills Manage tills Reconcile e-payments" at bounding box center [648, 60] width 241 height 35
click at [647, 126] on span "Reconcile e-payments" at bounding box center [614, 126] width 174 height 15
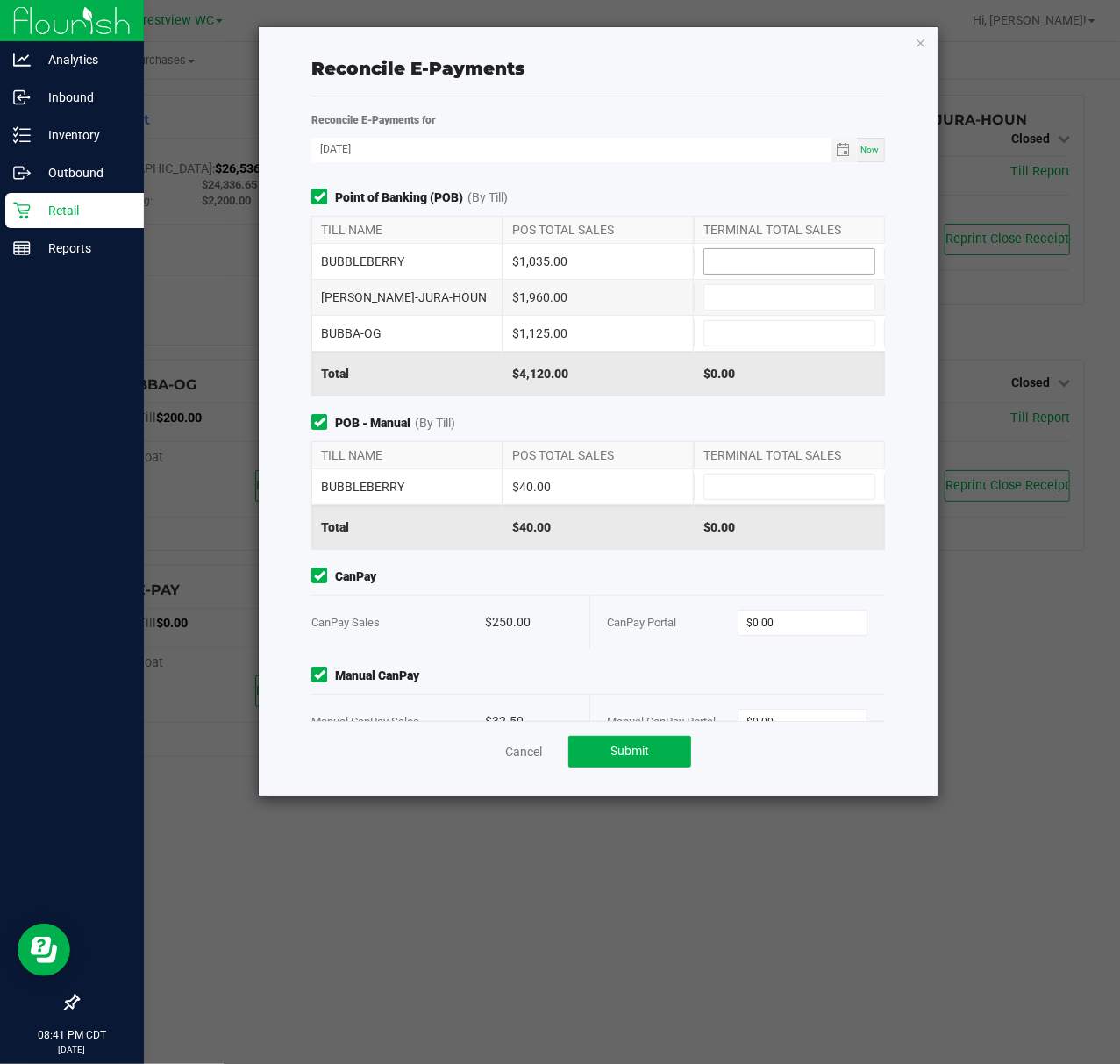
click at [738, 258] on input at bounding box center [789, 261] width 170 height 25
type input "$1,035.00"
type input "$1,960.00"
type input "$1,125.00"
type input "$40.00"
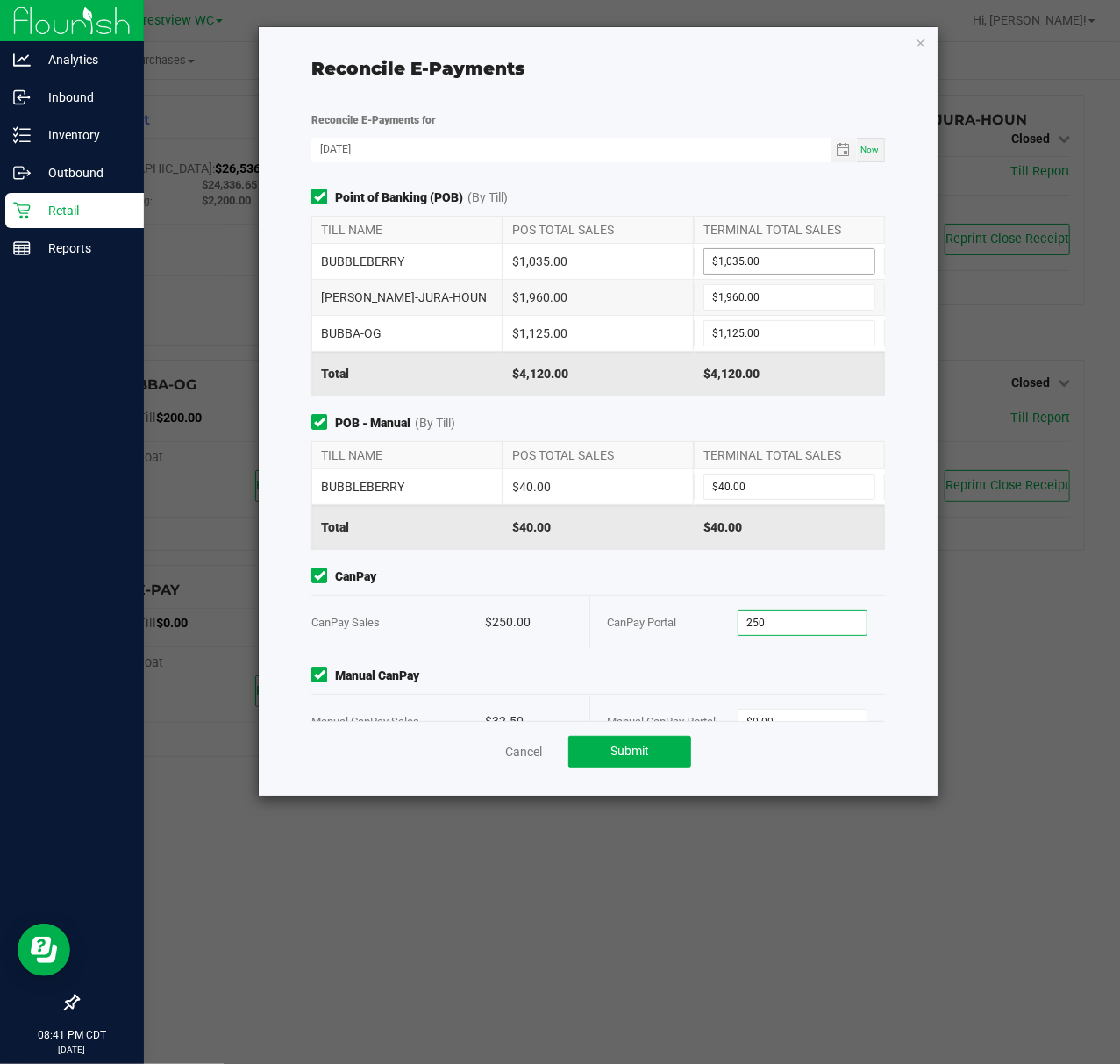
type input "$250.00"
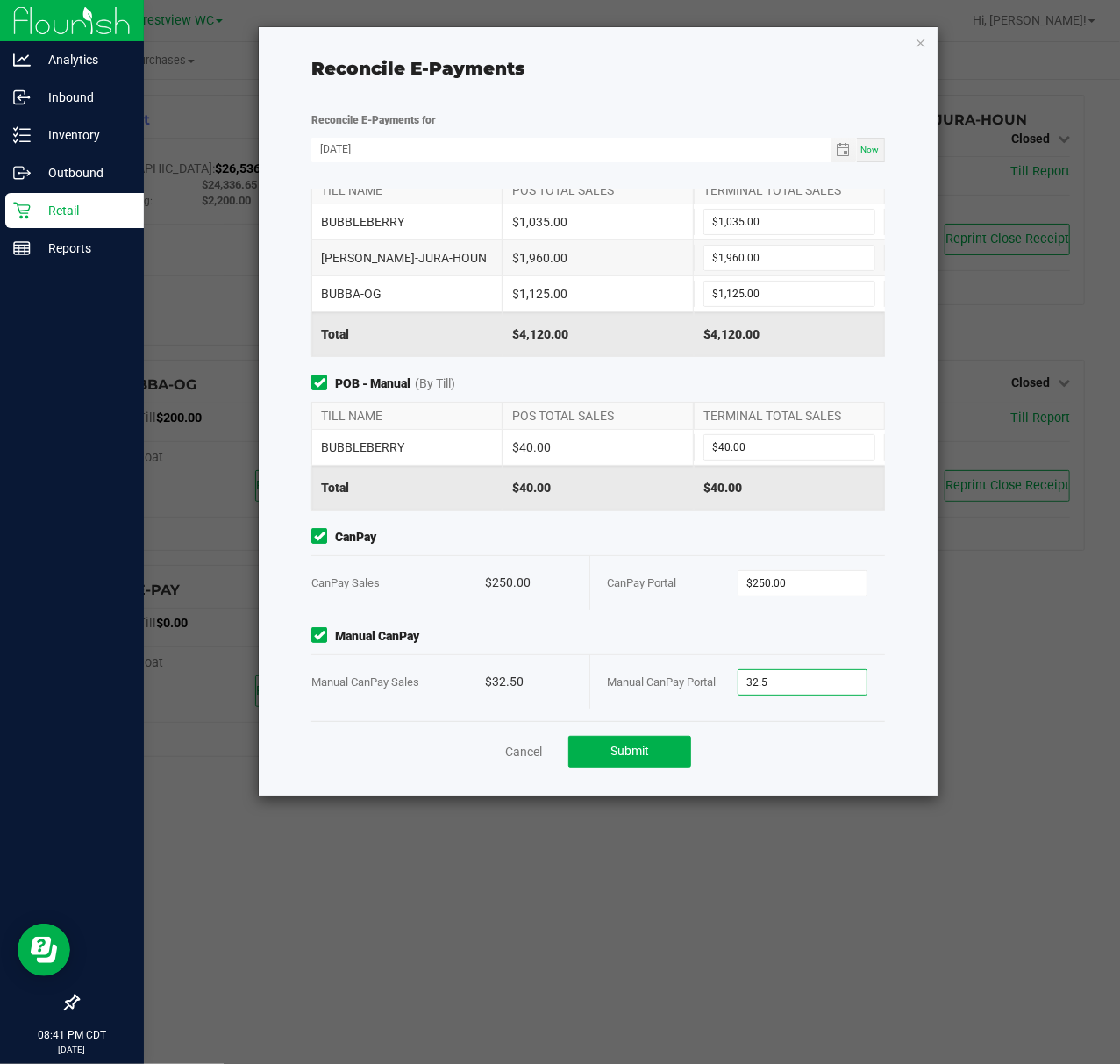
scroll to position [47, 0]
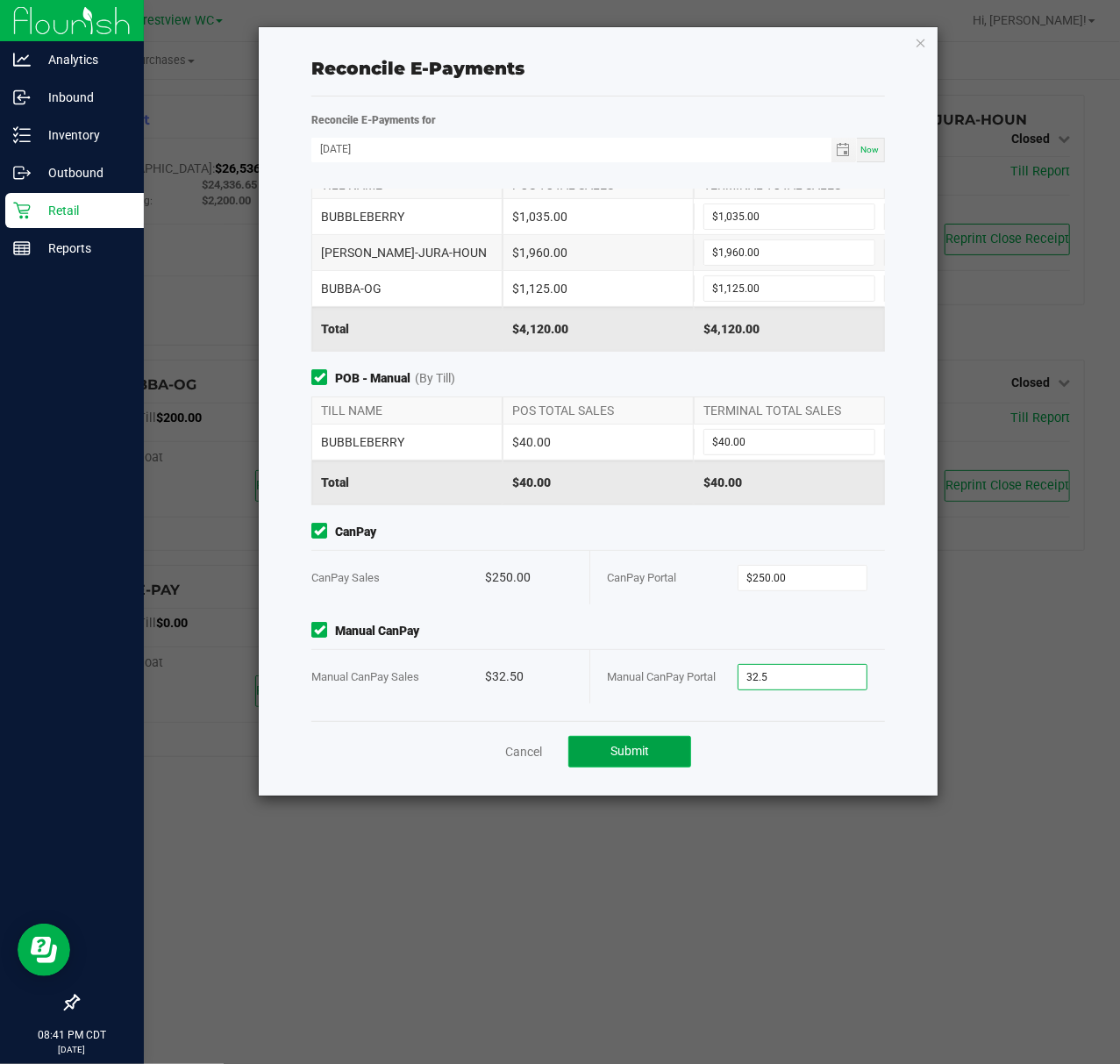
type input "$32.50"
click at [657, 745] on button "Submit" at bounding box center [629, 751] width 122 height 32
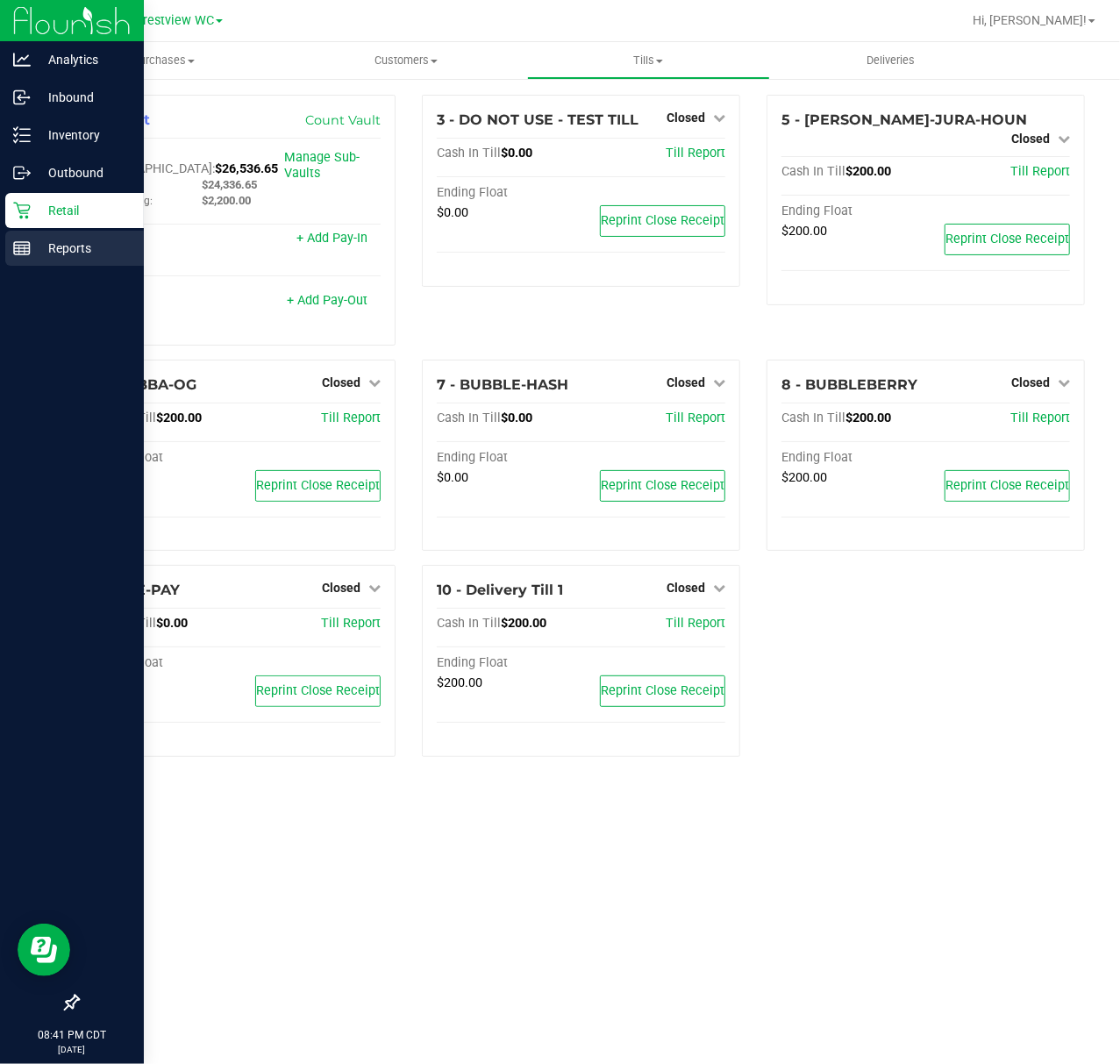
click at [33, 254] on p "Reports" at bounding box center [84, 248] width 106 height 21
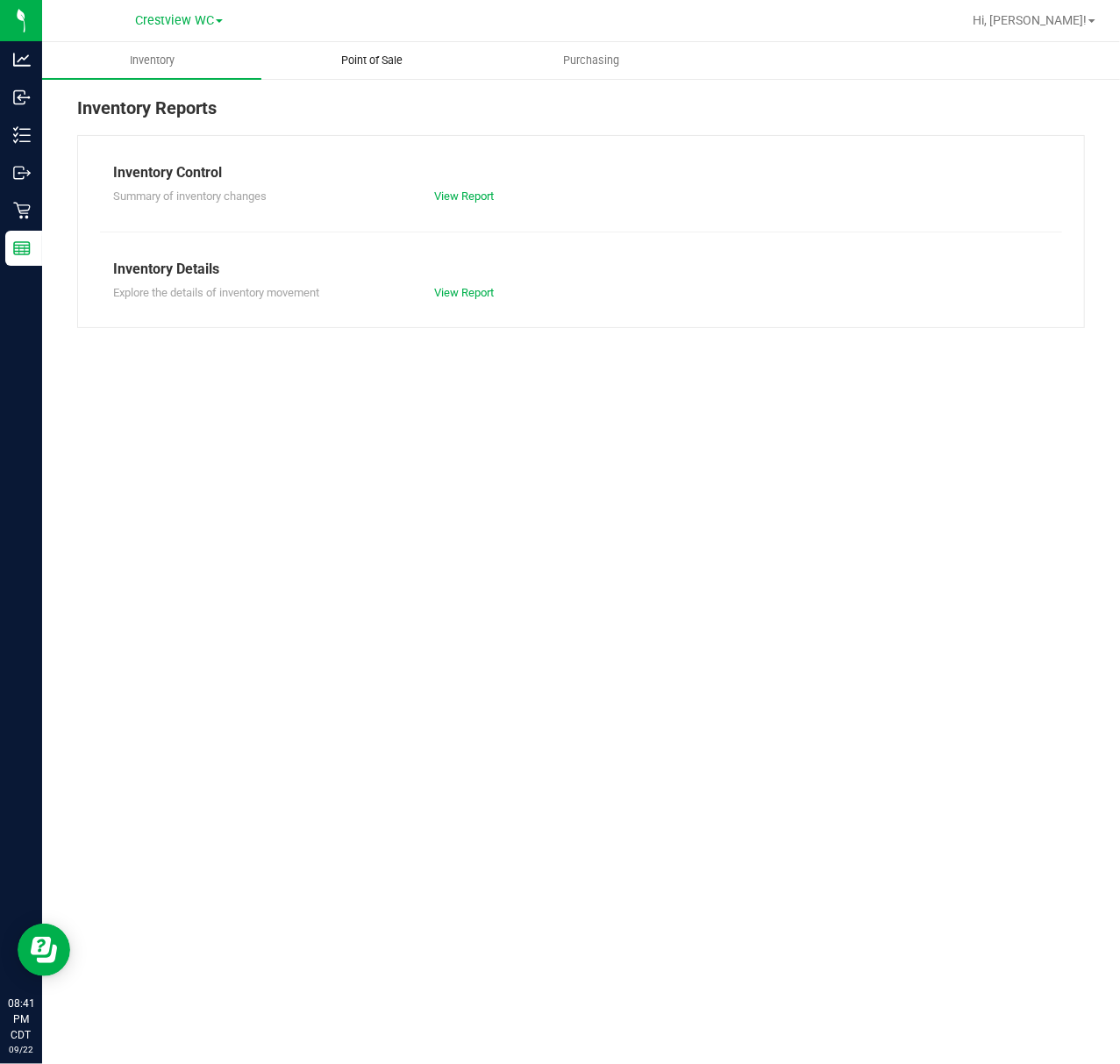
click at [404, 60] on span "Point of Sale" at bounding box center [371, 61] width 109 height 16
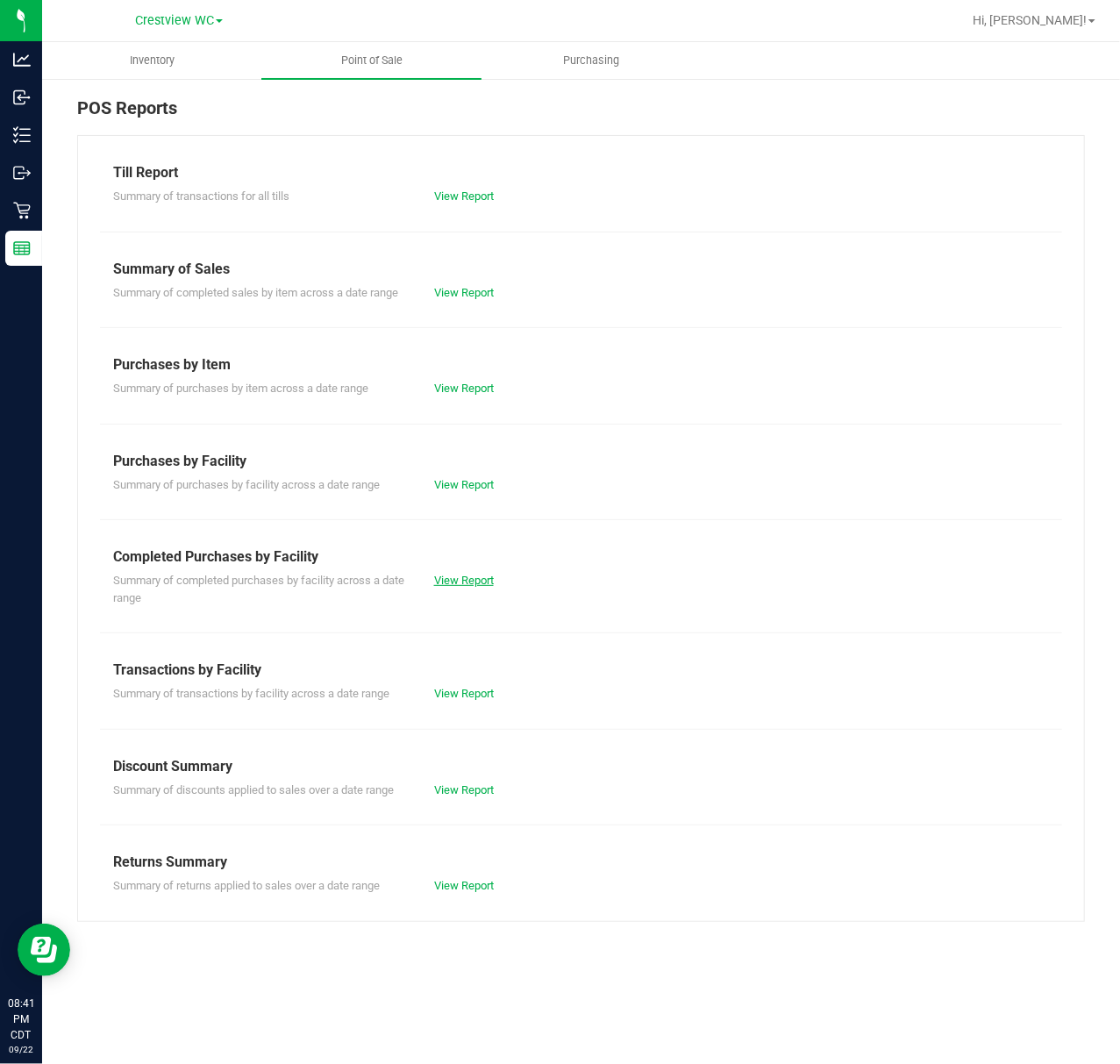
click at [474, 583] on link "View Report" at bounding box center [464, 579] width 60 height 13
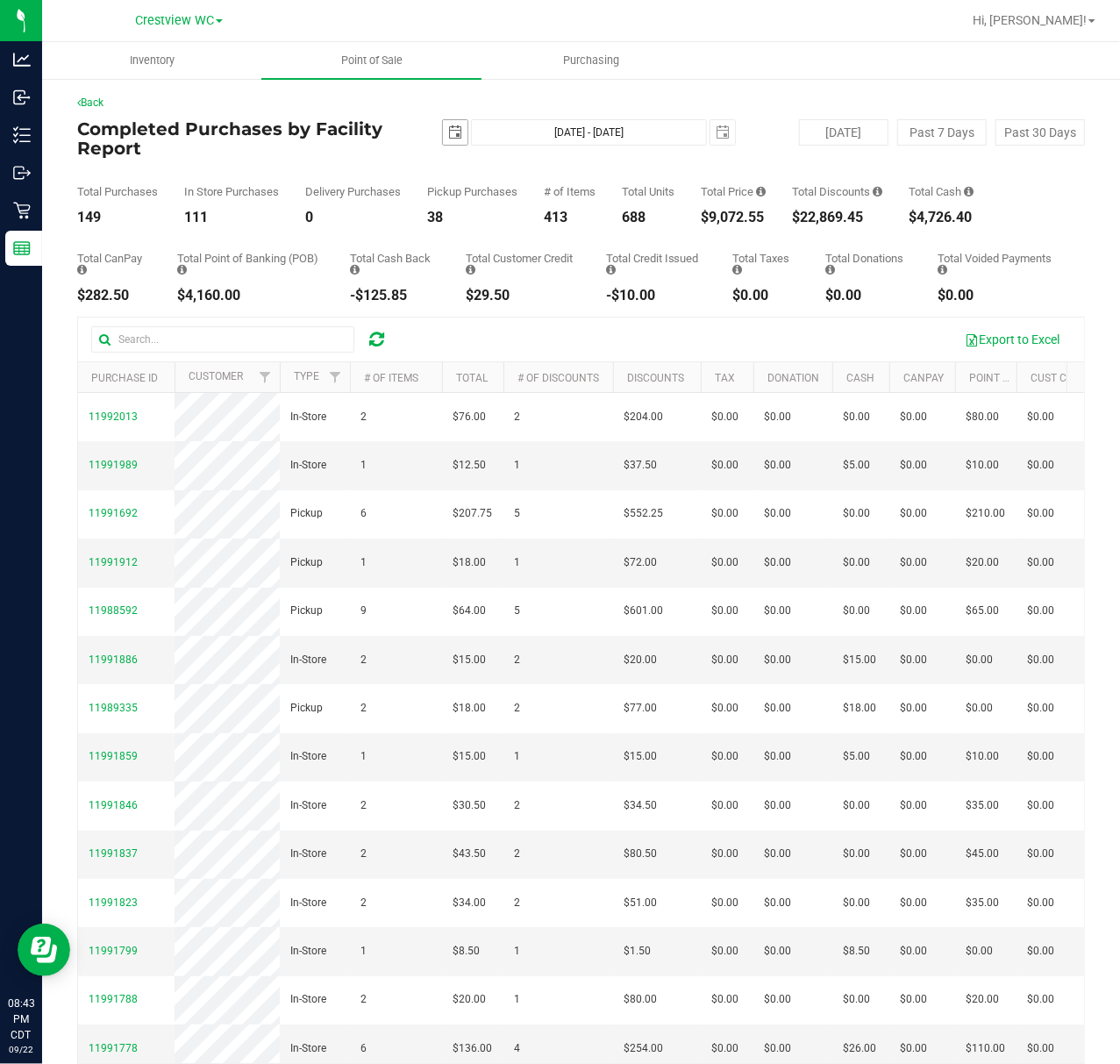
click at [458, 137] on span "select" at bounding box center [455, 132] width 25 height 25
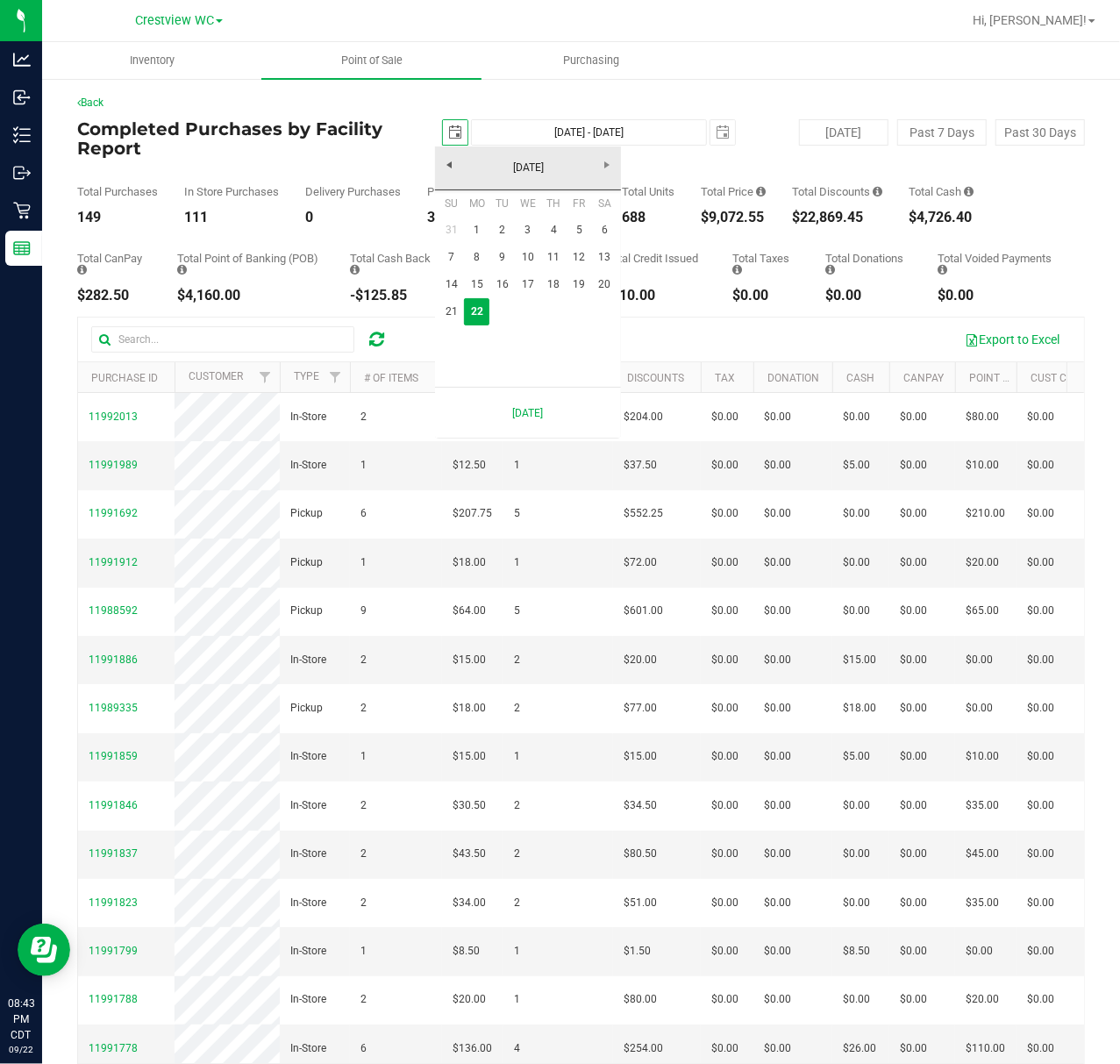
scroll to position [0, 44]
click at [489, 229] on link "1" at bounding box center [477, 230] width 26 height 27
type input "[DATE]"
type input "[DATE] - [DATE]"
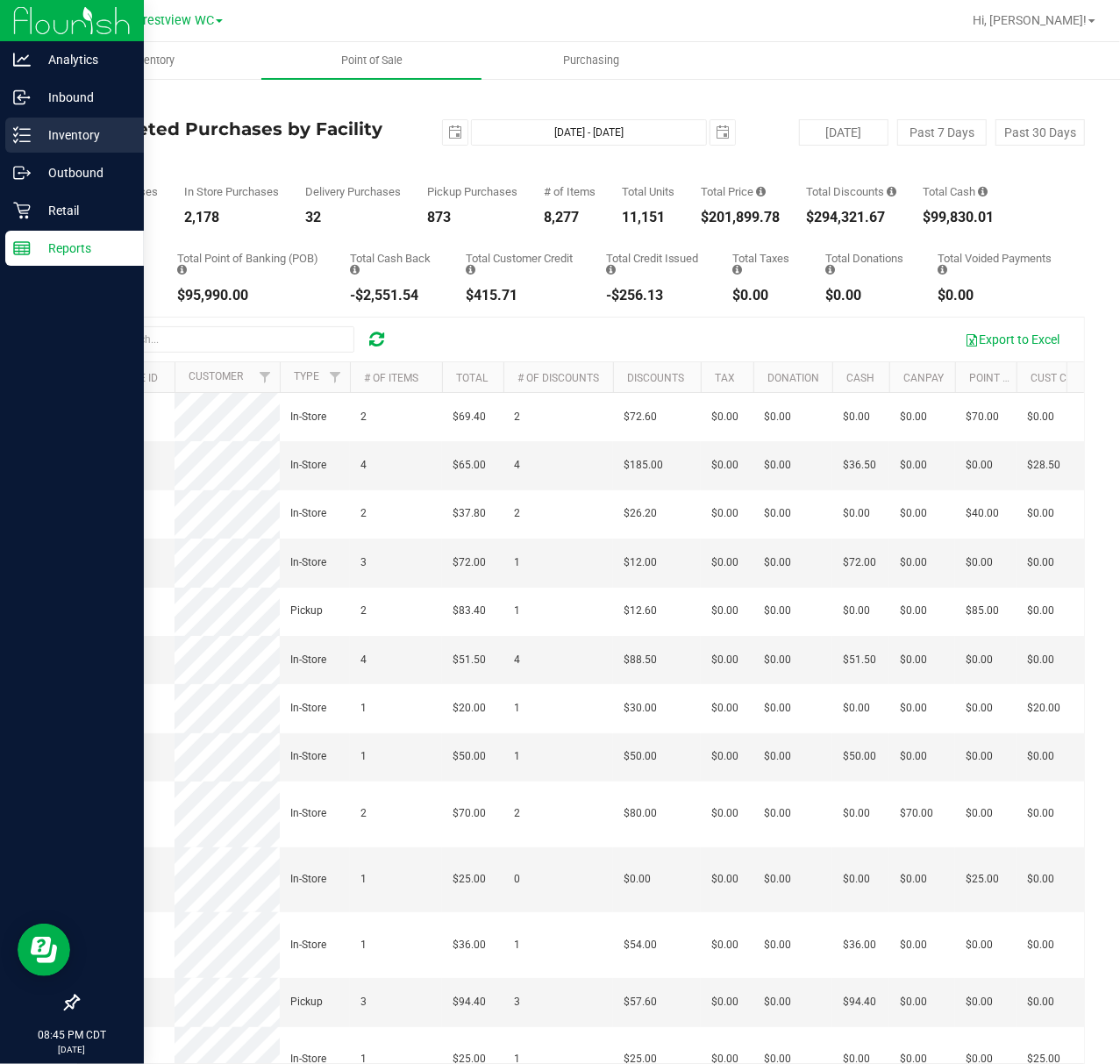
click at [8, 124] on div "Inventory" at bounding box center [74, 134] width 138 height 35
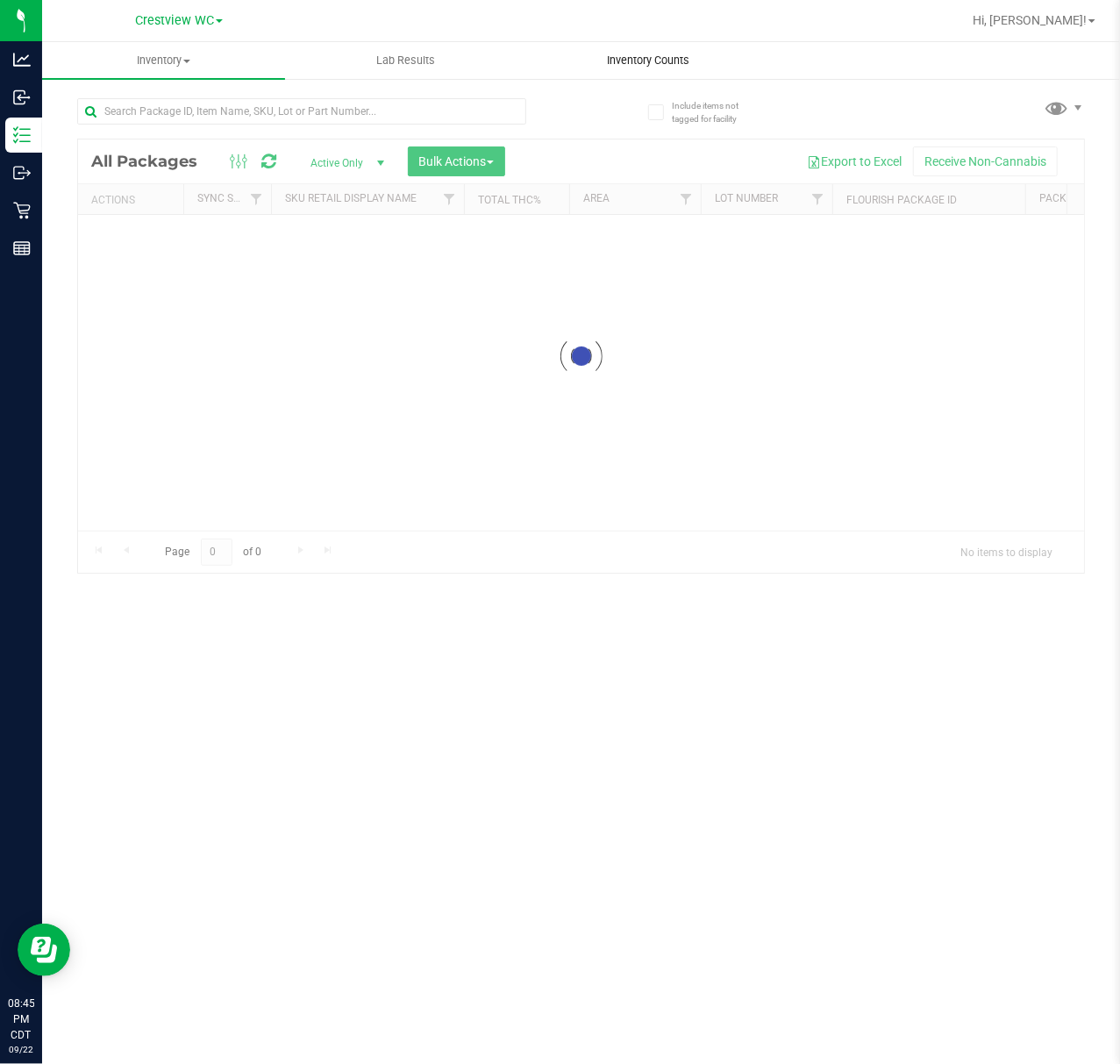
click at [601, 70] on uib-tab-heading "Inventory Counts" at bounding box center [648, 60] width 241 height 35
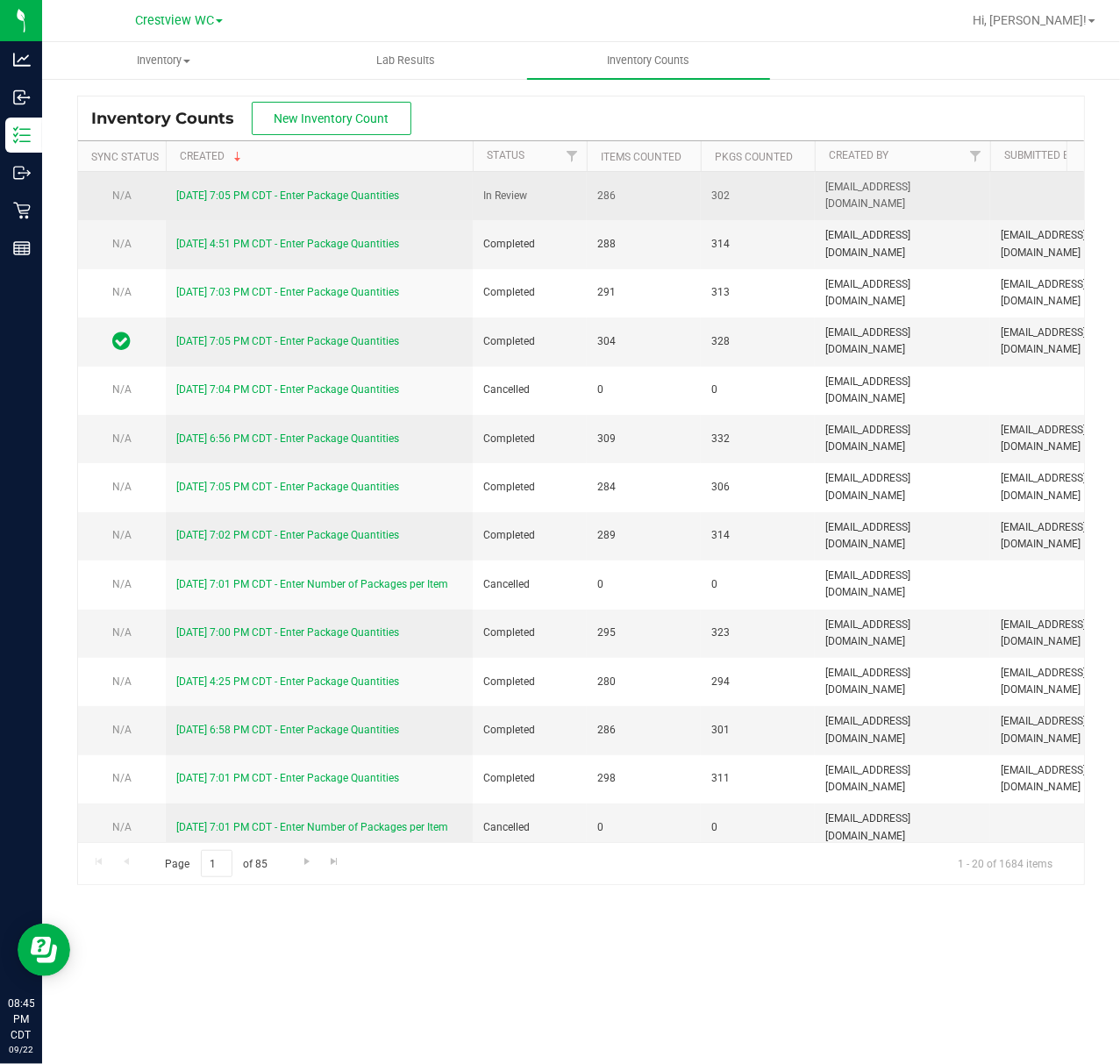
click at [233, 197] on link "[DATE] 7:05 PM CDT - Enter Package Quantities" at bounding box center [288, 195] width 223 height 12
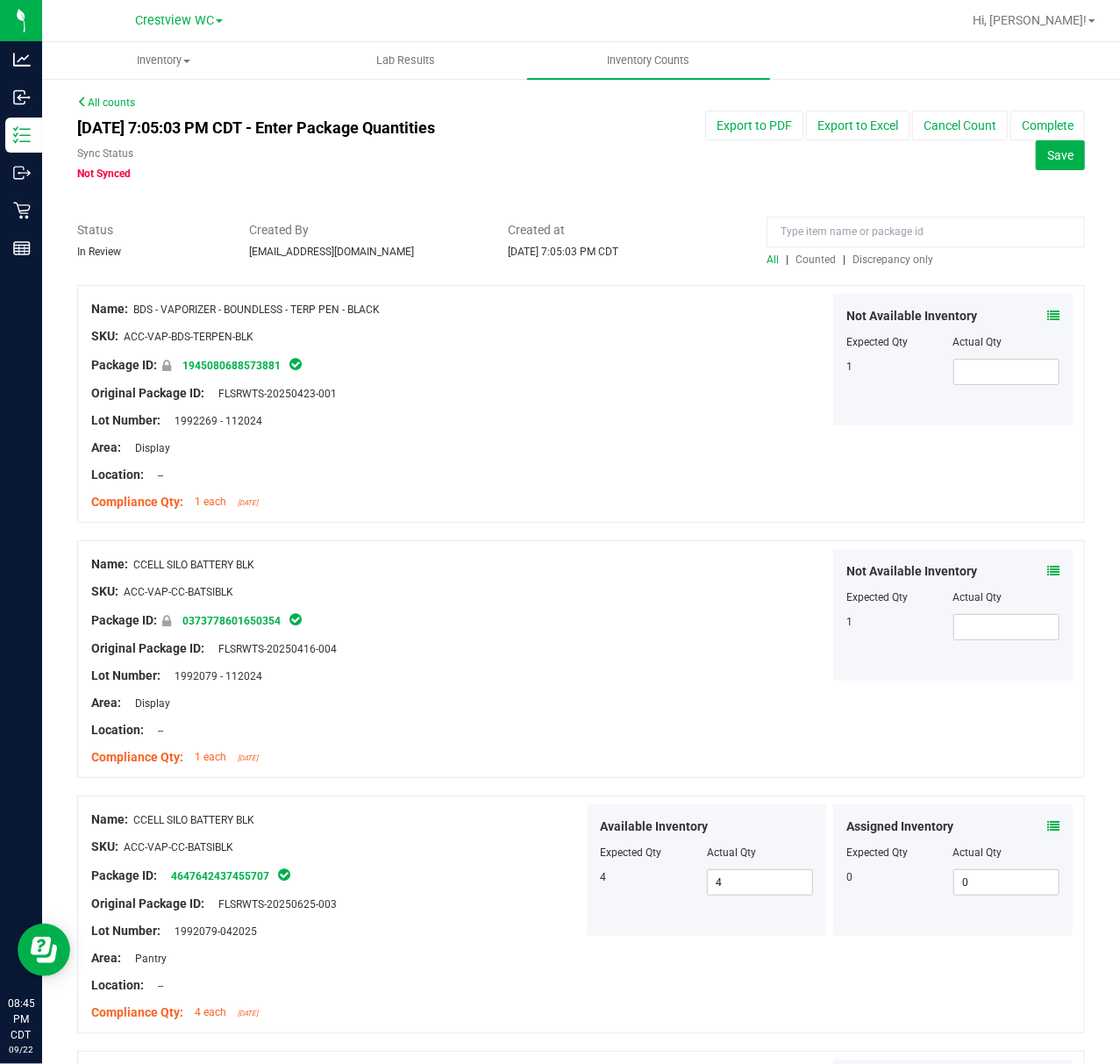
click at [868, 255] on span "Discrepancy only" at bounding box center [892, 260] width 81 height 12
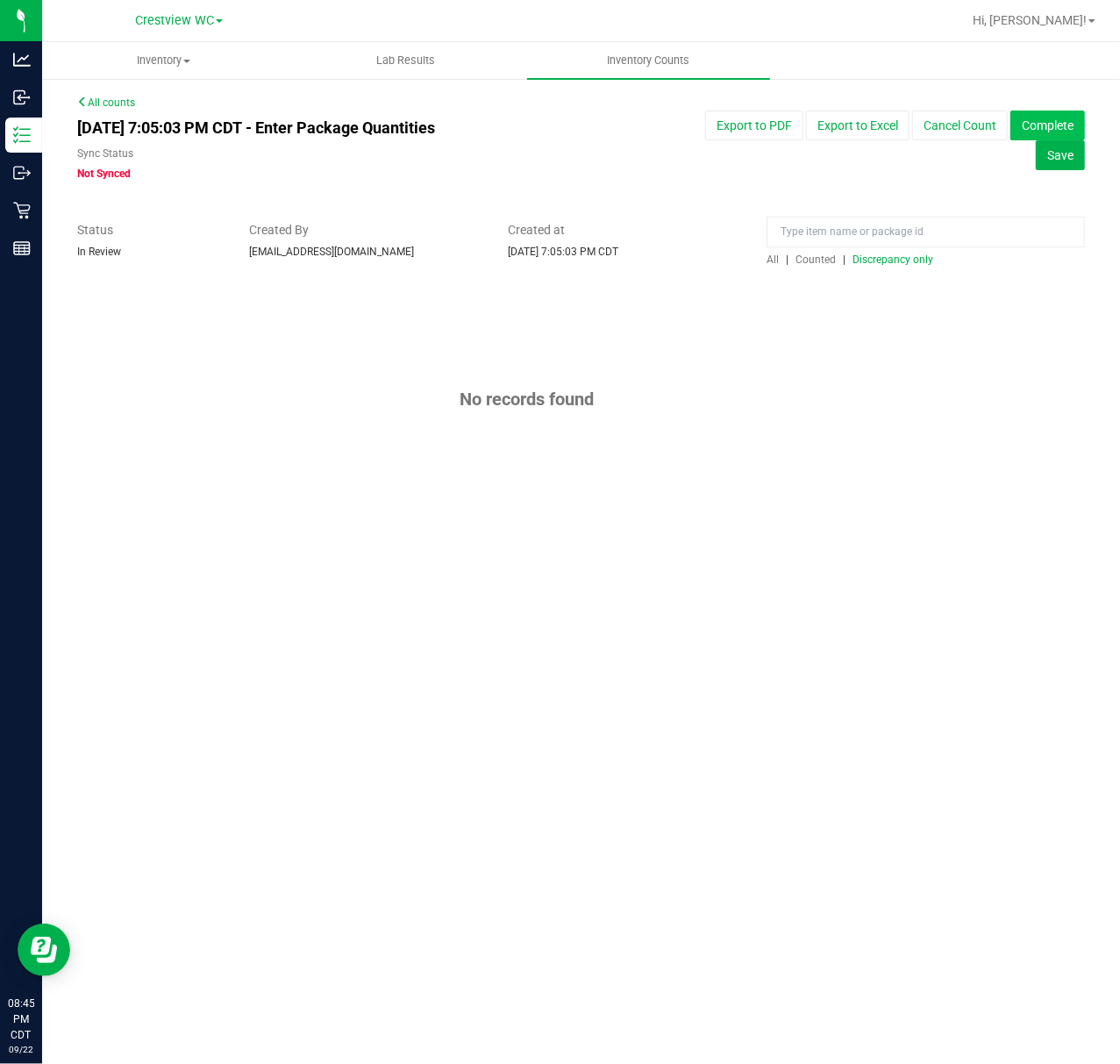
click at [1075, 127] on button "Complete" at bounding box center [1047, 125] width 75 height 30
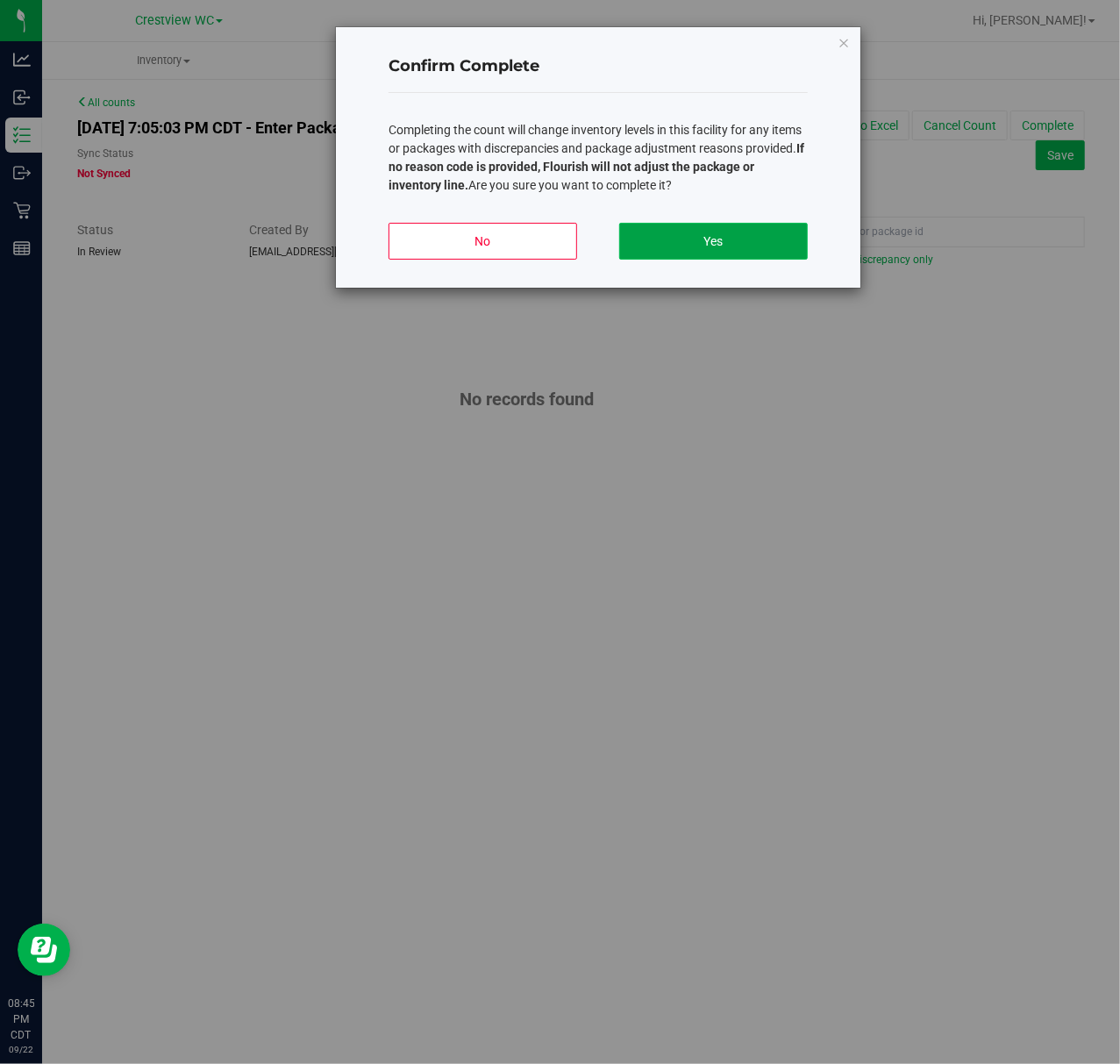
click at [725, 240] on button "Yes" at bounding box center [713, 241] width 188 height 37
